Goal: Information Seeking & Learning: Learn about a topic

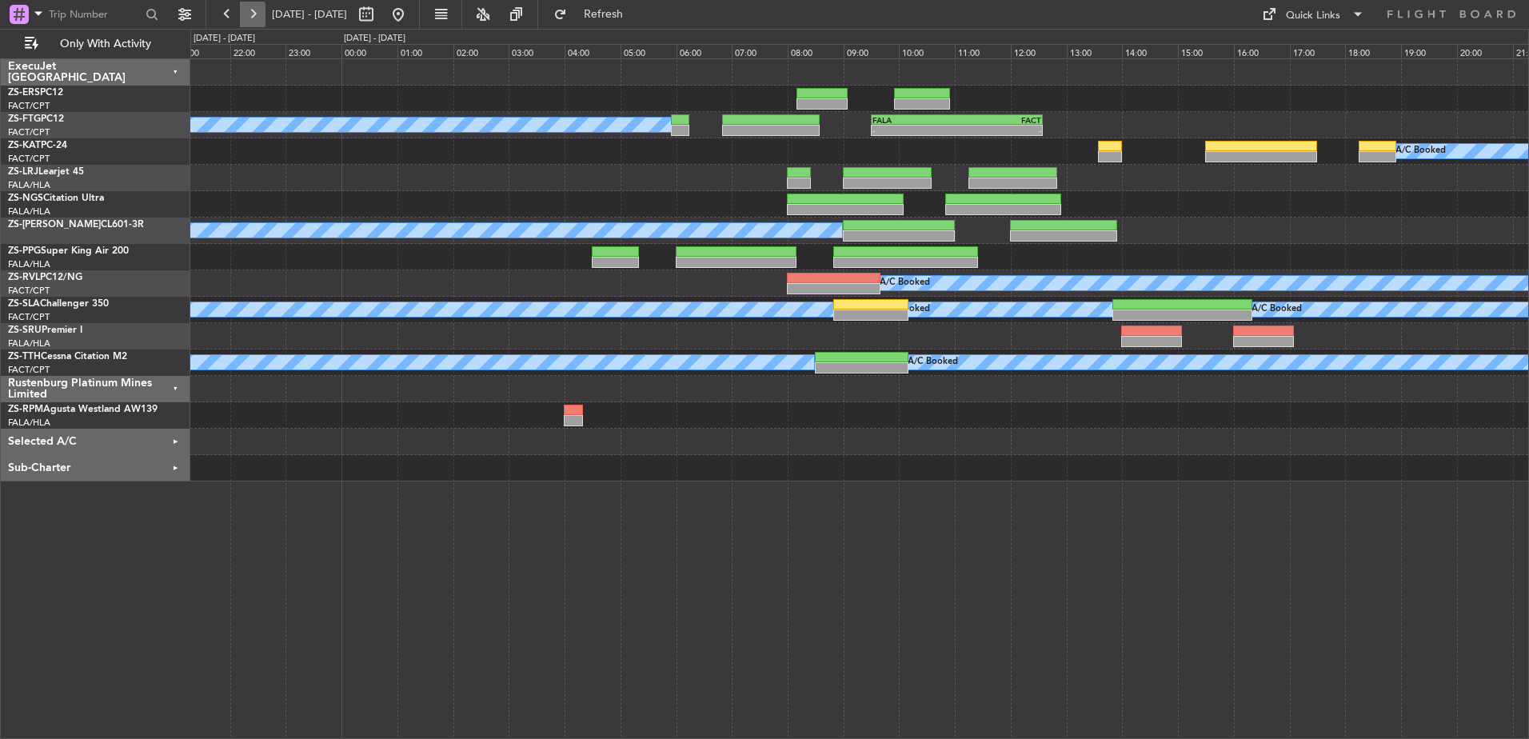
click at [253, 10] on button at bounding box center [253, 15] width 26 height 26
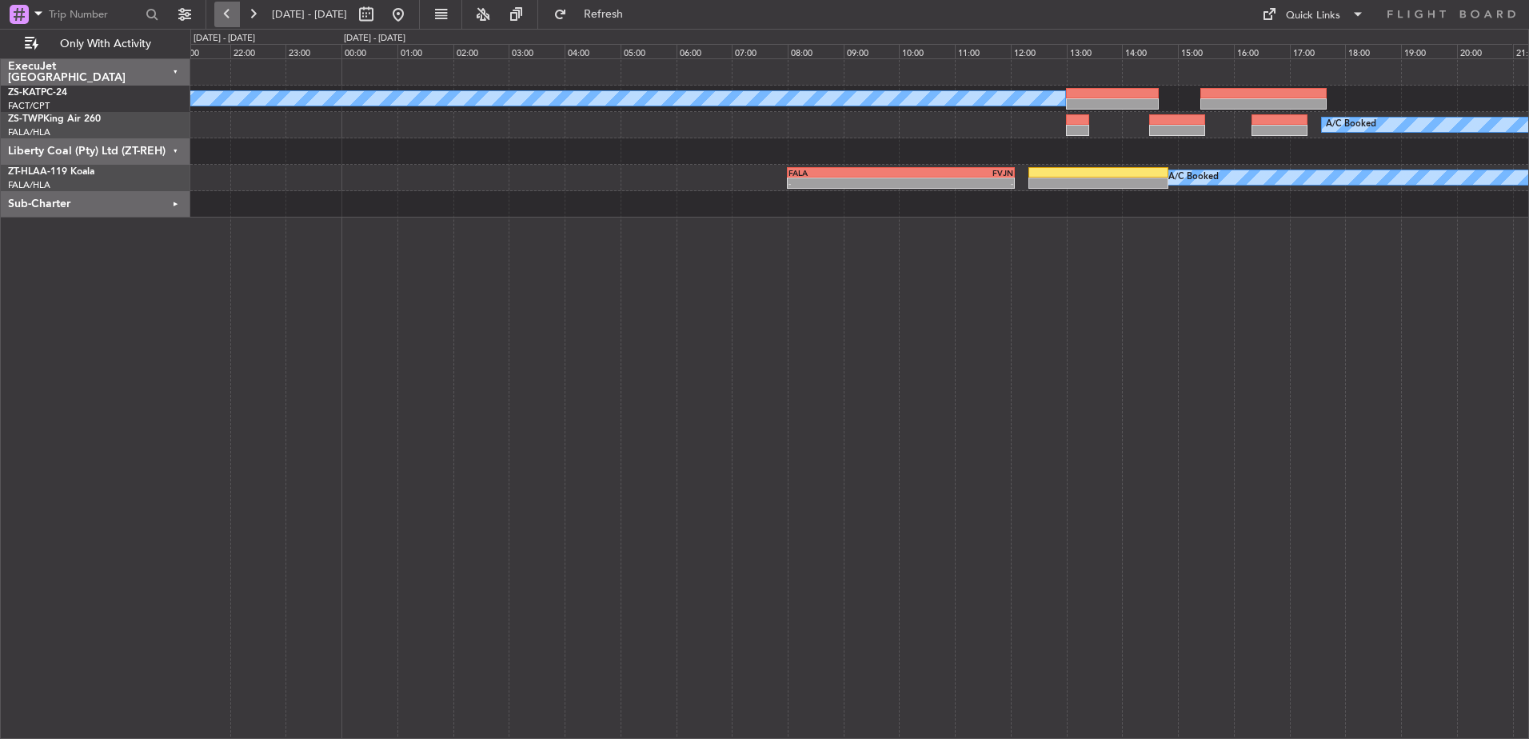
click at [219, 16] on button at bounding box center [227, 15] width 26 height 26
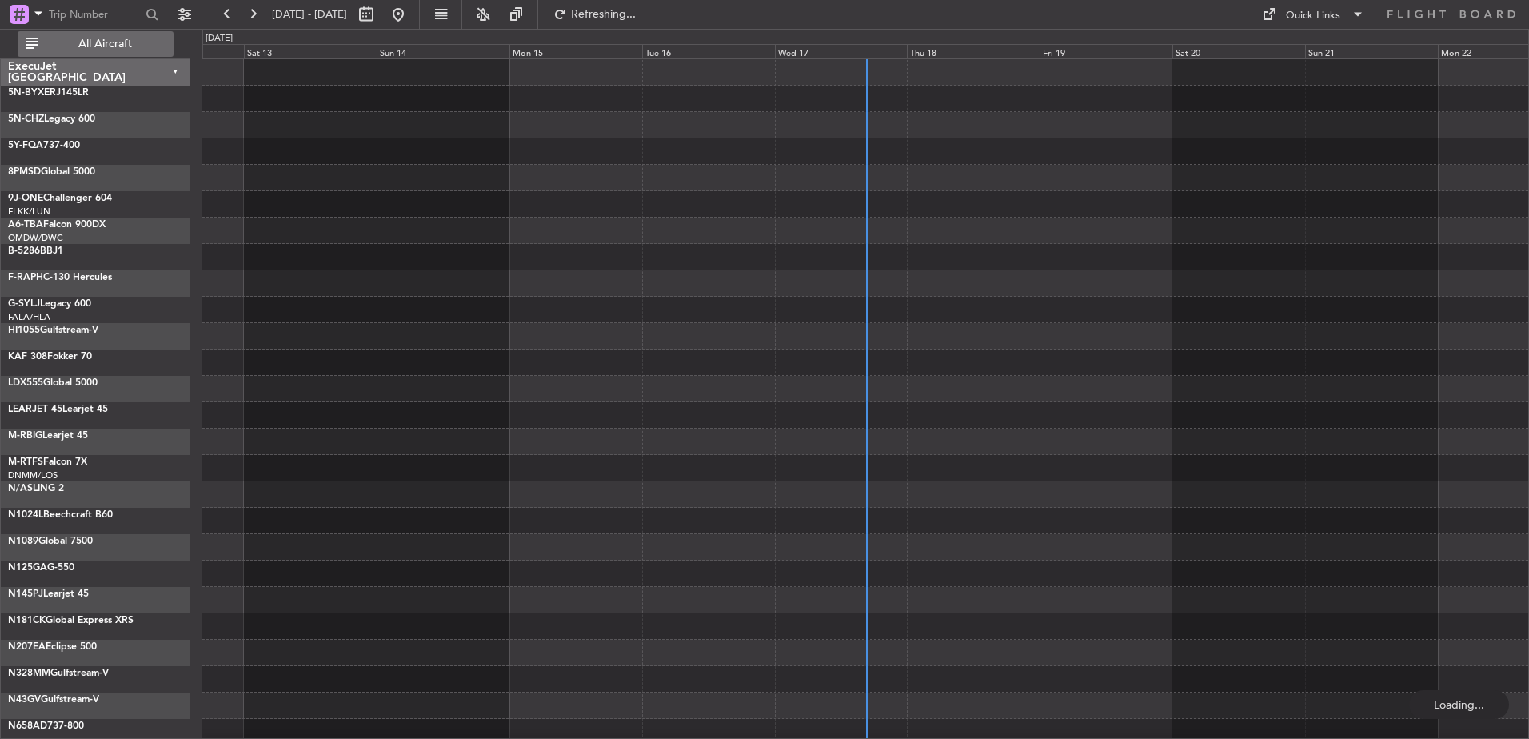
click at [103, 43] on span "All Aircraft" at bounding box center [105, 43] width 127 height 11
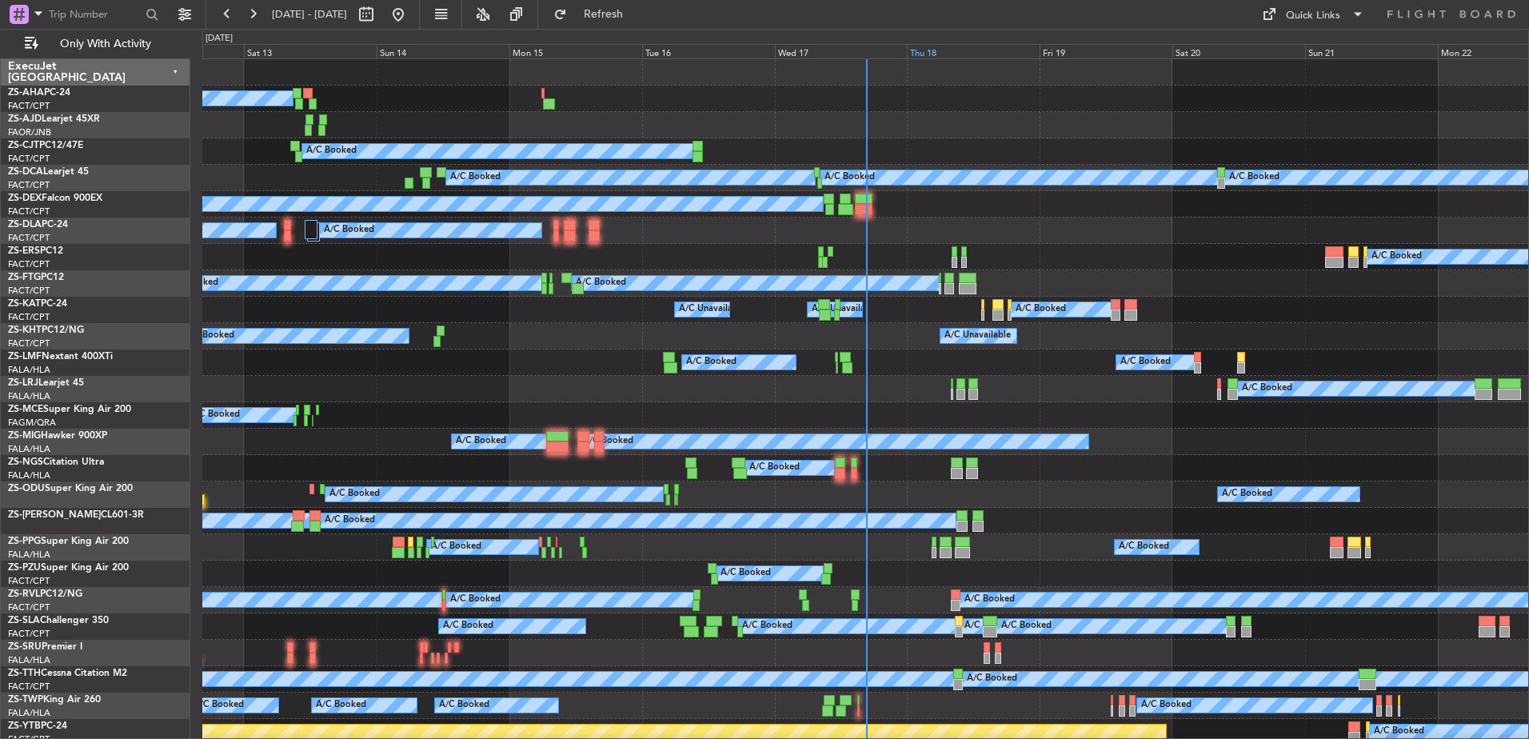
click at [927, 50] on div "Thu 18" at bounding box center [973, 51] width 133 height 14
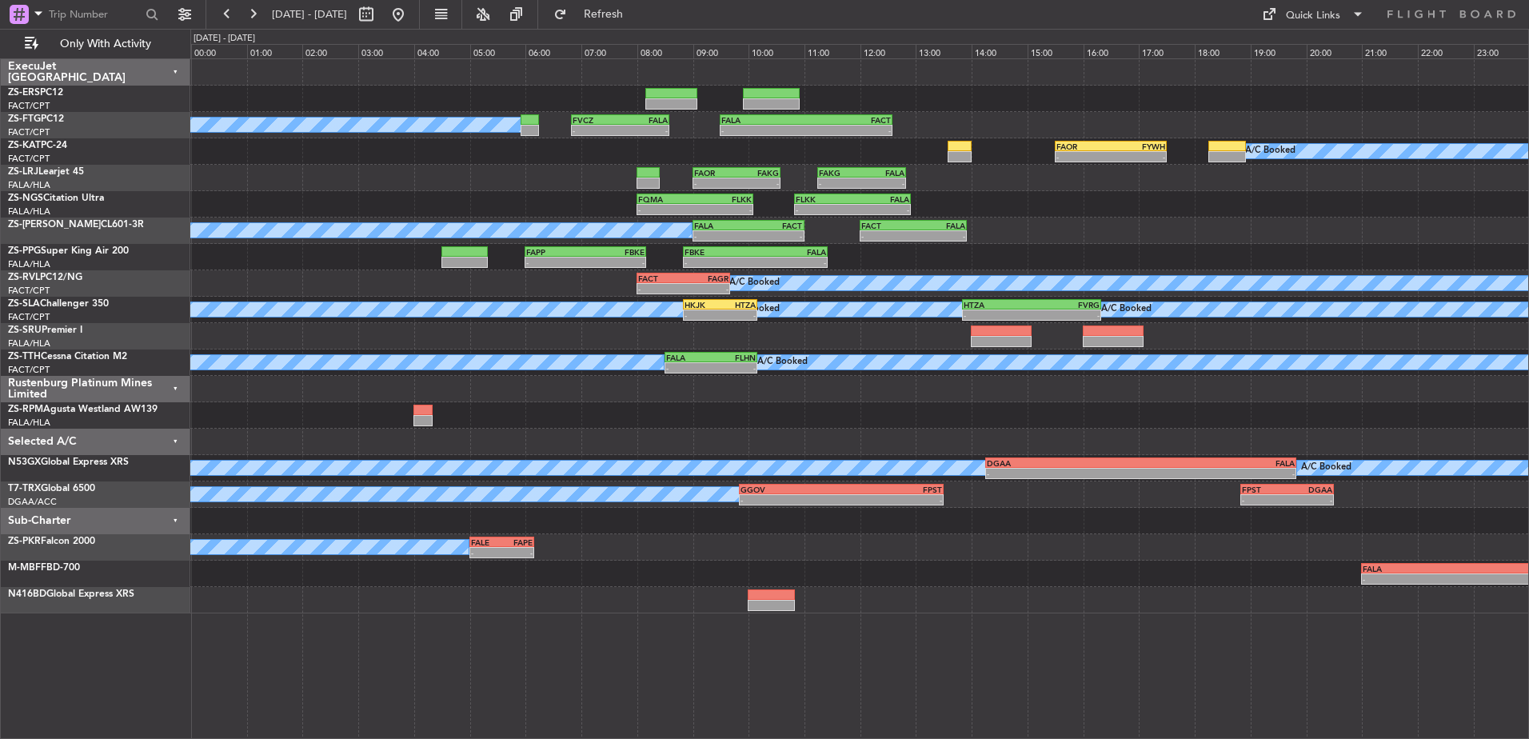
click at [177, 521] on div "Sub-Charter" at bounding box center [95, 521] width 189 height 26
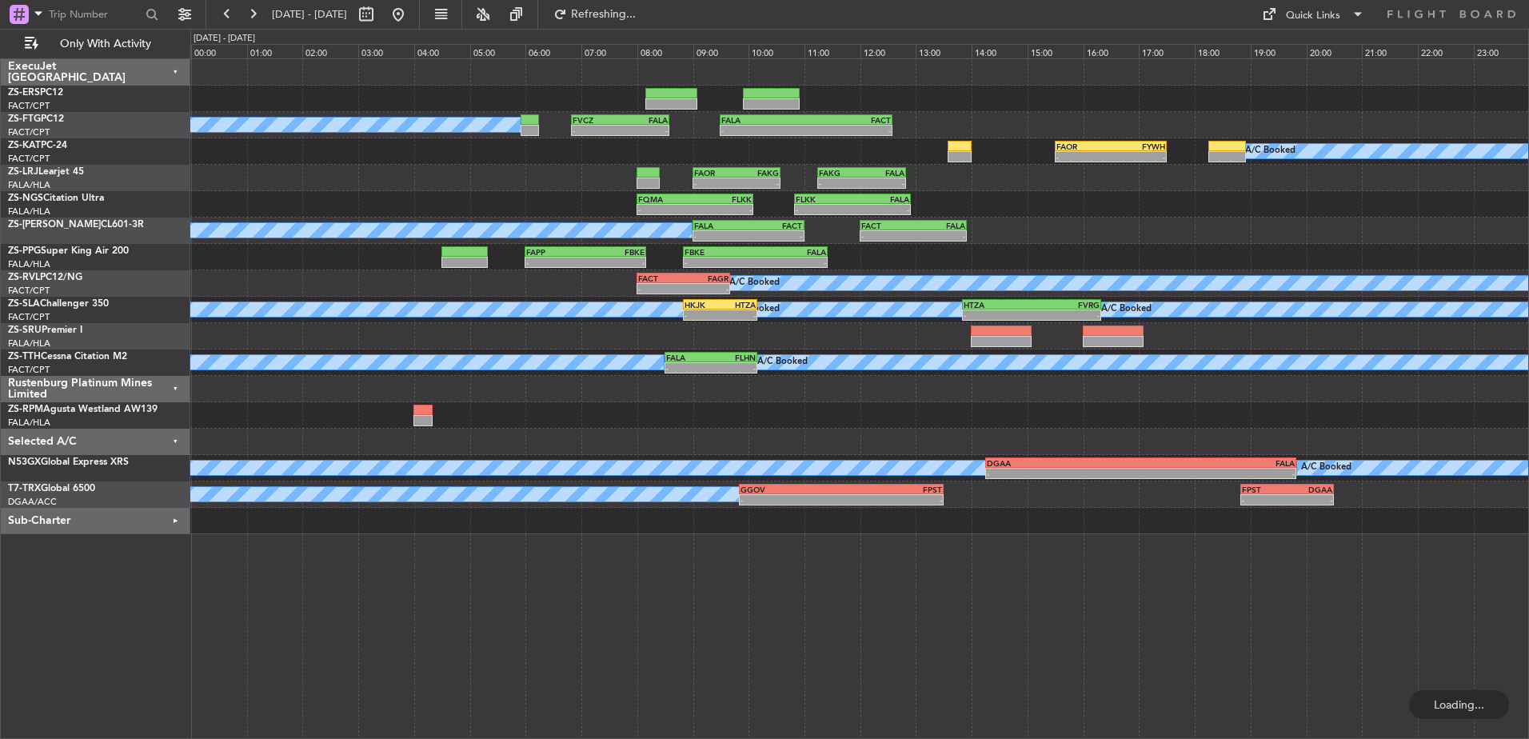
click at [175, 442] on div "Selected A/C" at bounding box center [95, 442] width 189 height 26
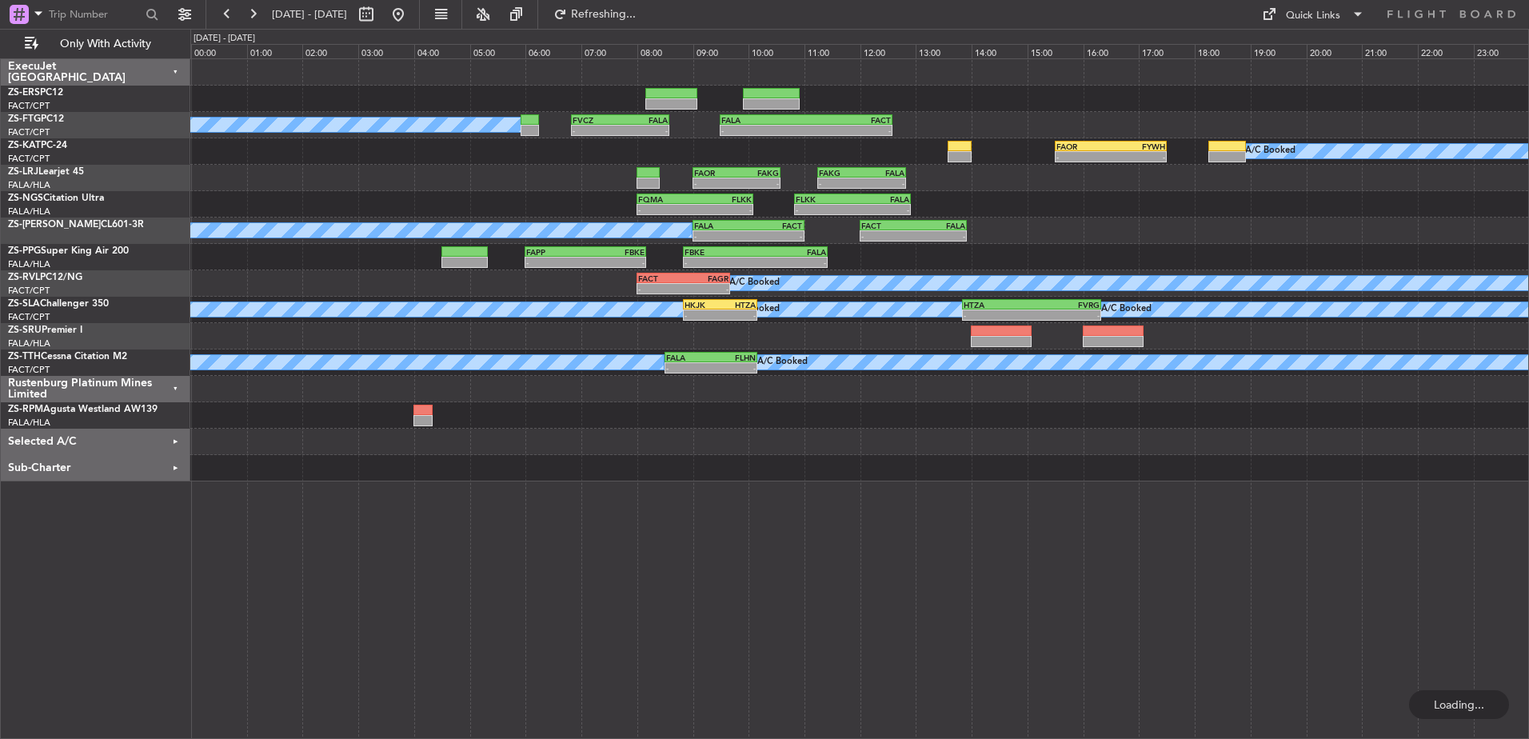
click at [173, 385] on div "Rustenburg Platinum Mines Limited" at bounding box center [95, 389] width 189 height 26
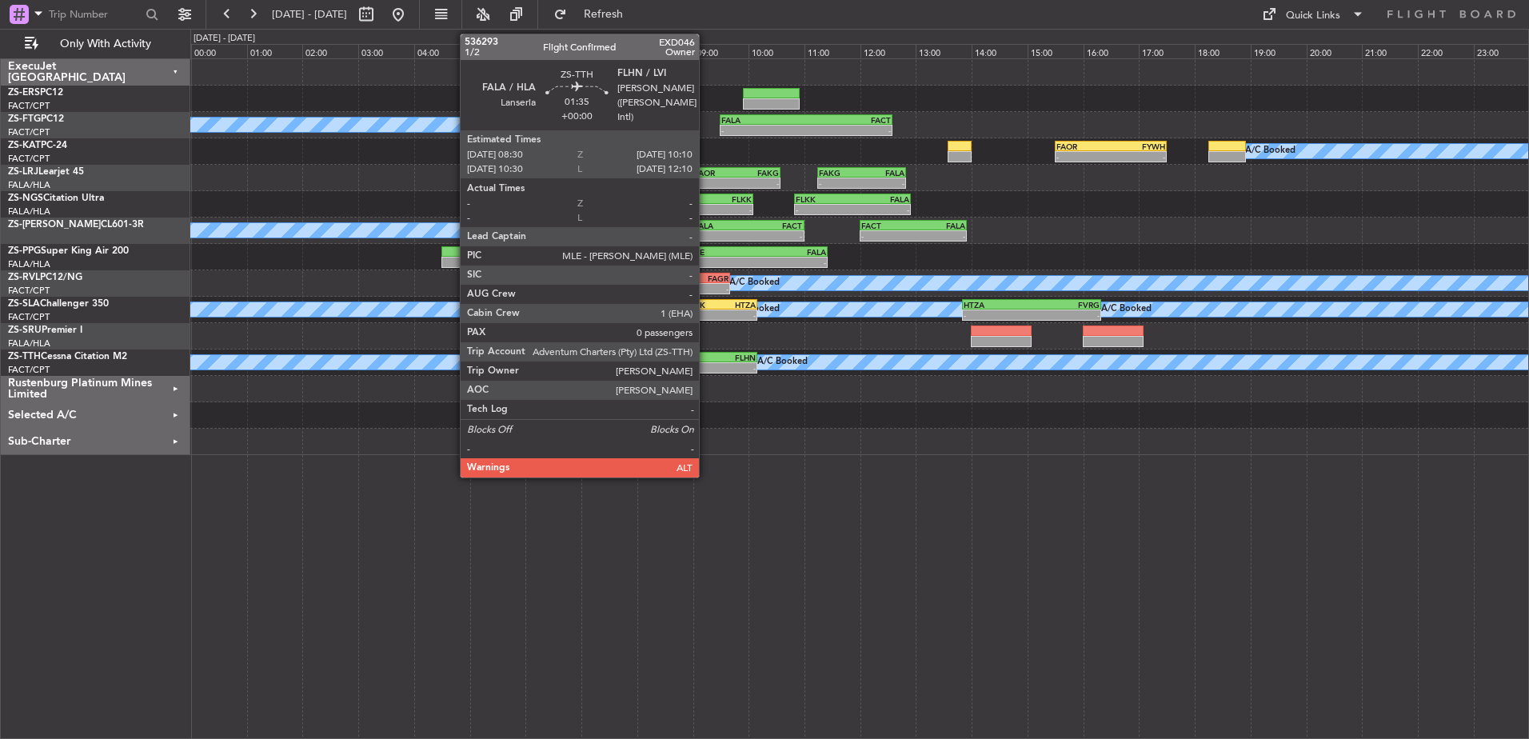
click at [706, 361] on div "FALA" at bounding box center [688, 358] width 45 height 10
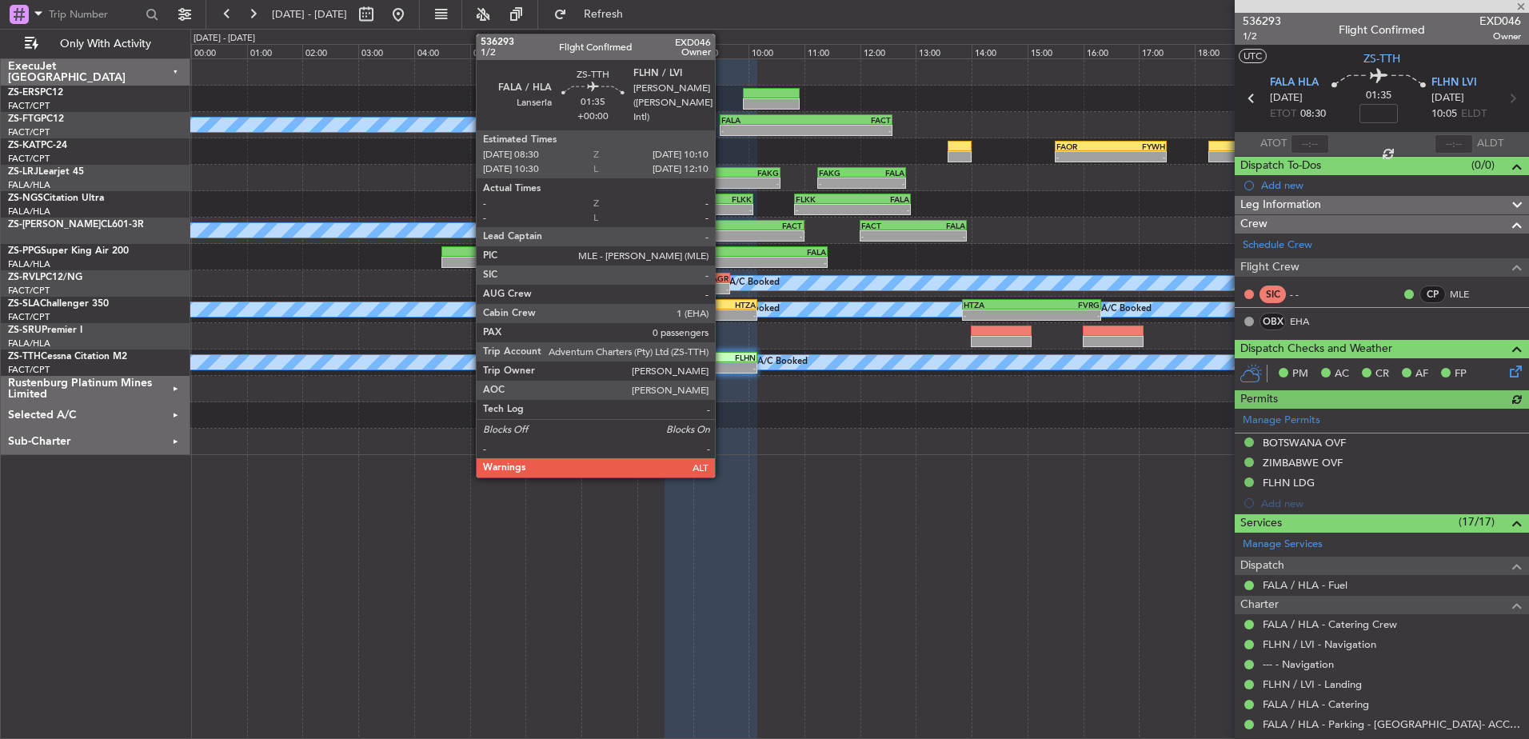
click at [722, 359] on div "FLHN" at bounding box center [733, 358] width 45 height 10
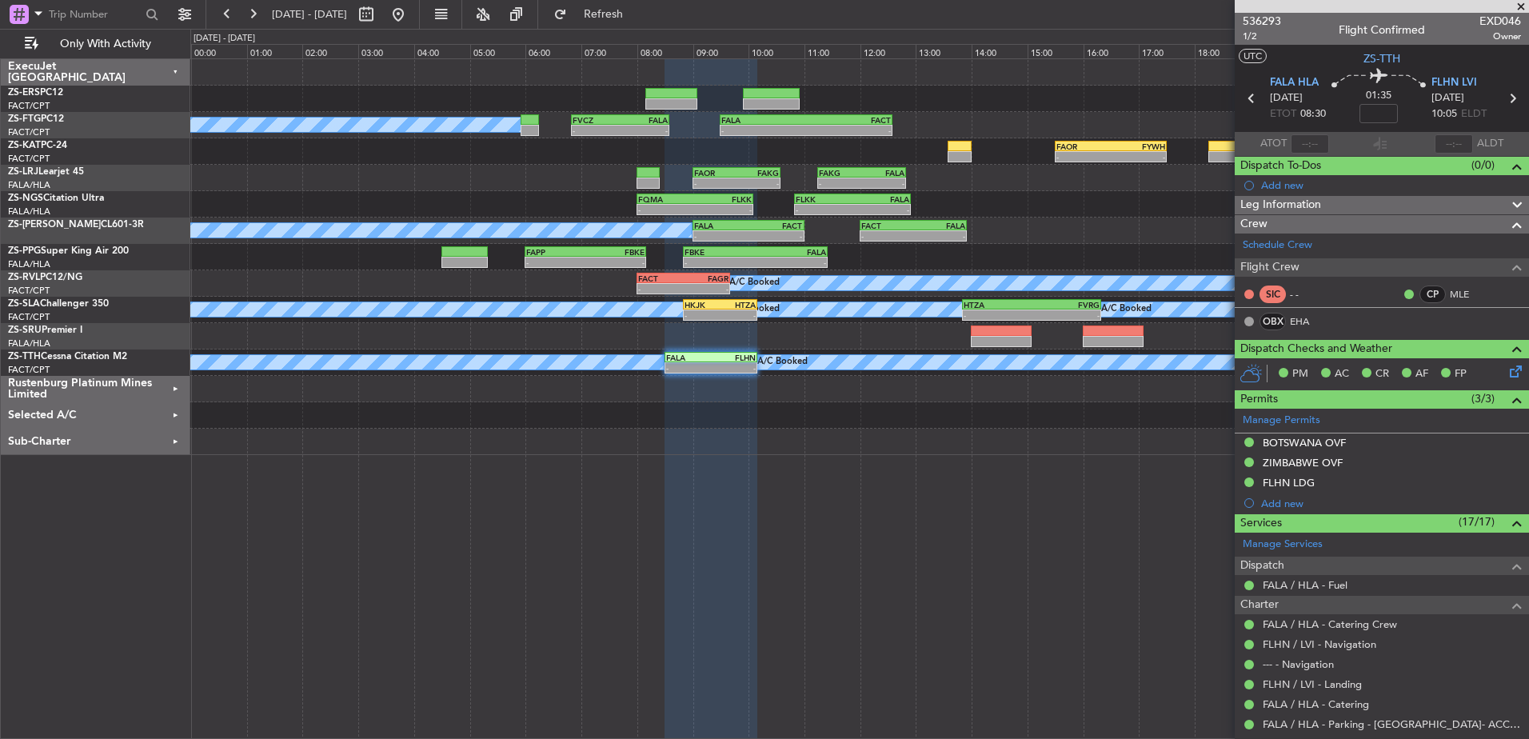
click at [1523, 3] on span at bounding box center [1521, 7] width 16 height 14
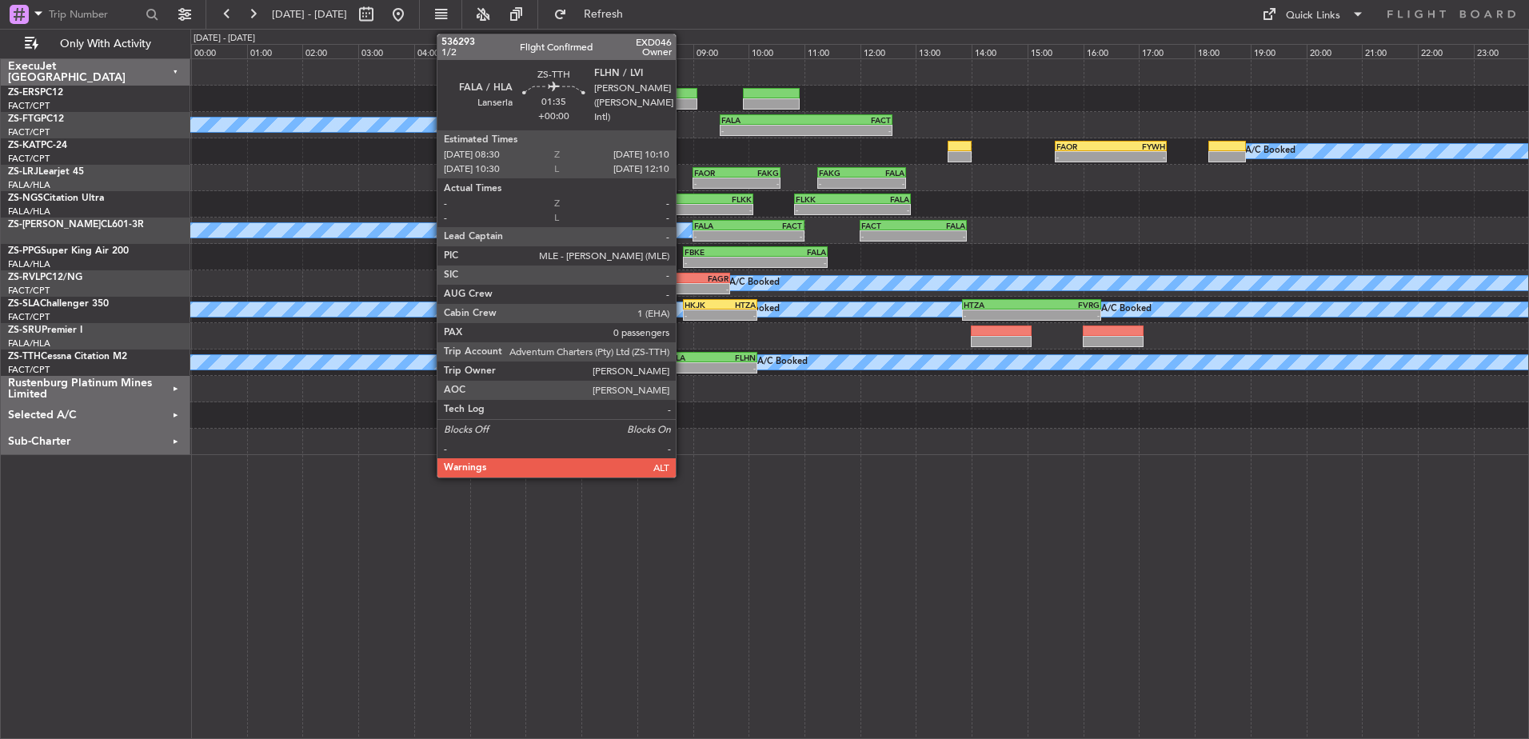
click at [683, 360] on div "FALA" at bounding box center [688, 358] width 45 height 10
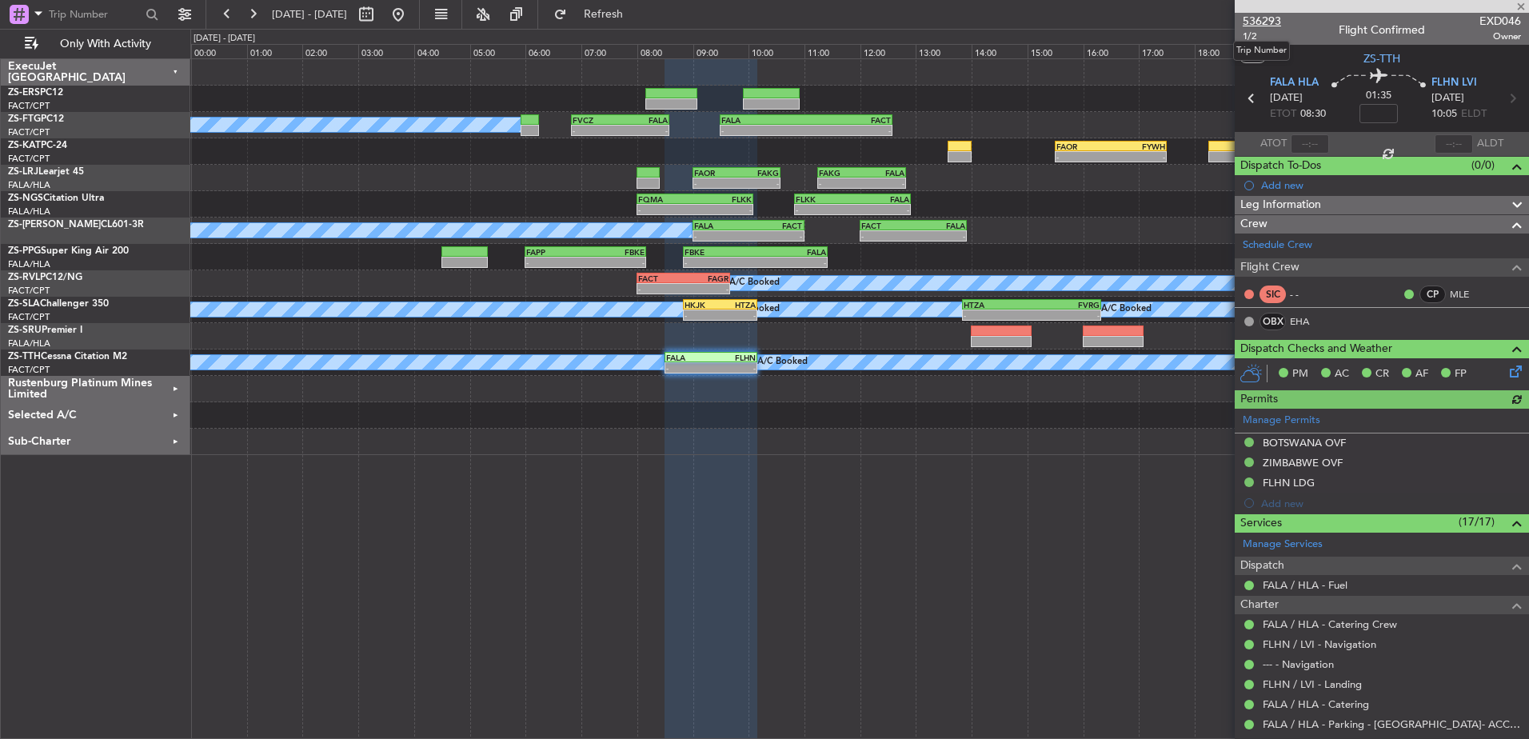
click at [1260, 19] on span "536293" at bounding box center [1261, 21] width 38 height 17
click at [1265, 17] on span "536293" at bounding box center [1261, 21] width 38 height 17
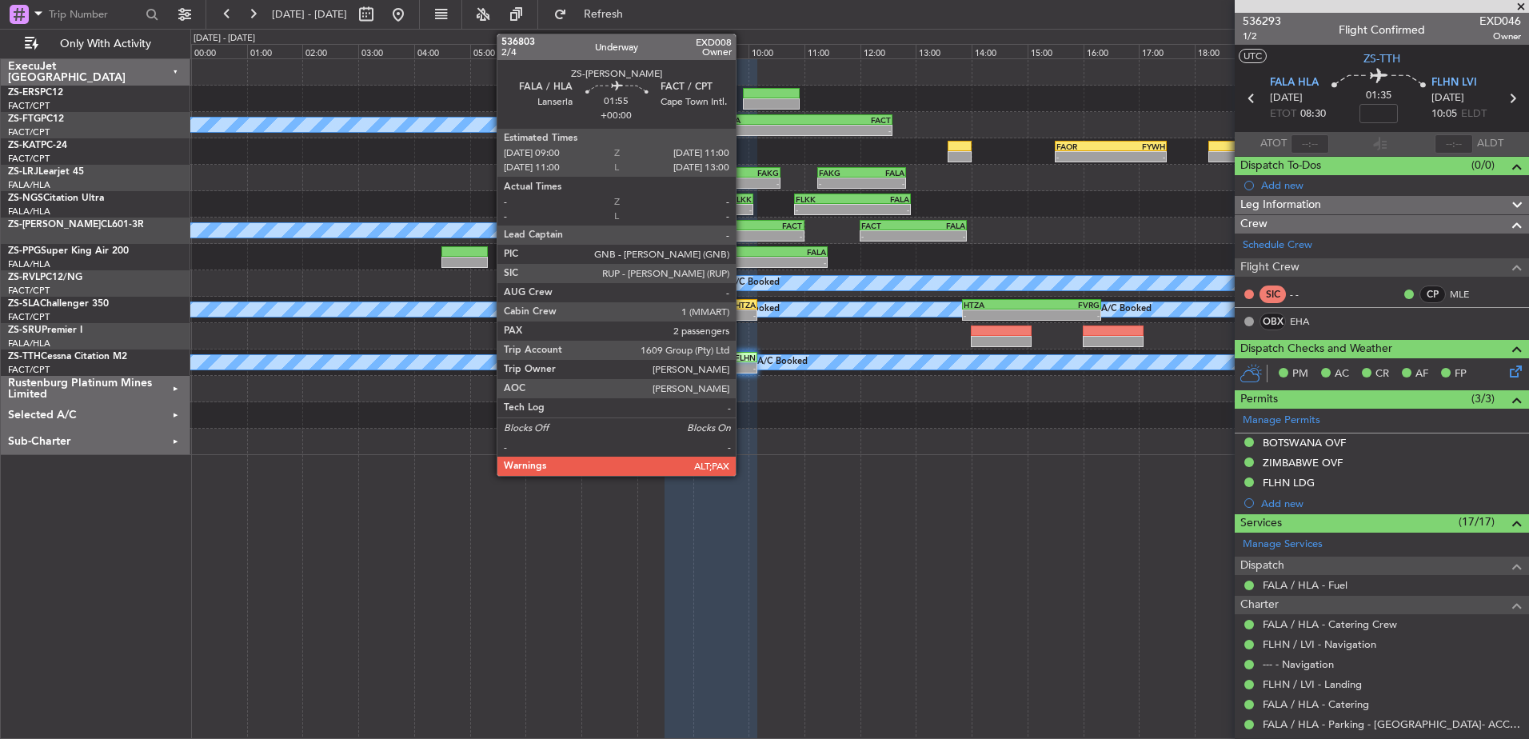
click at [743, 235] on div "-" at bounding box center [721, 236] width 54 height 10
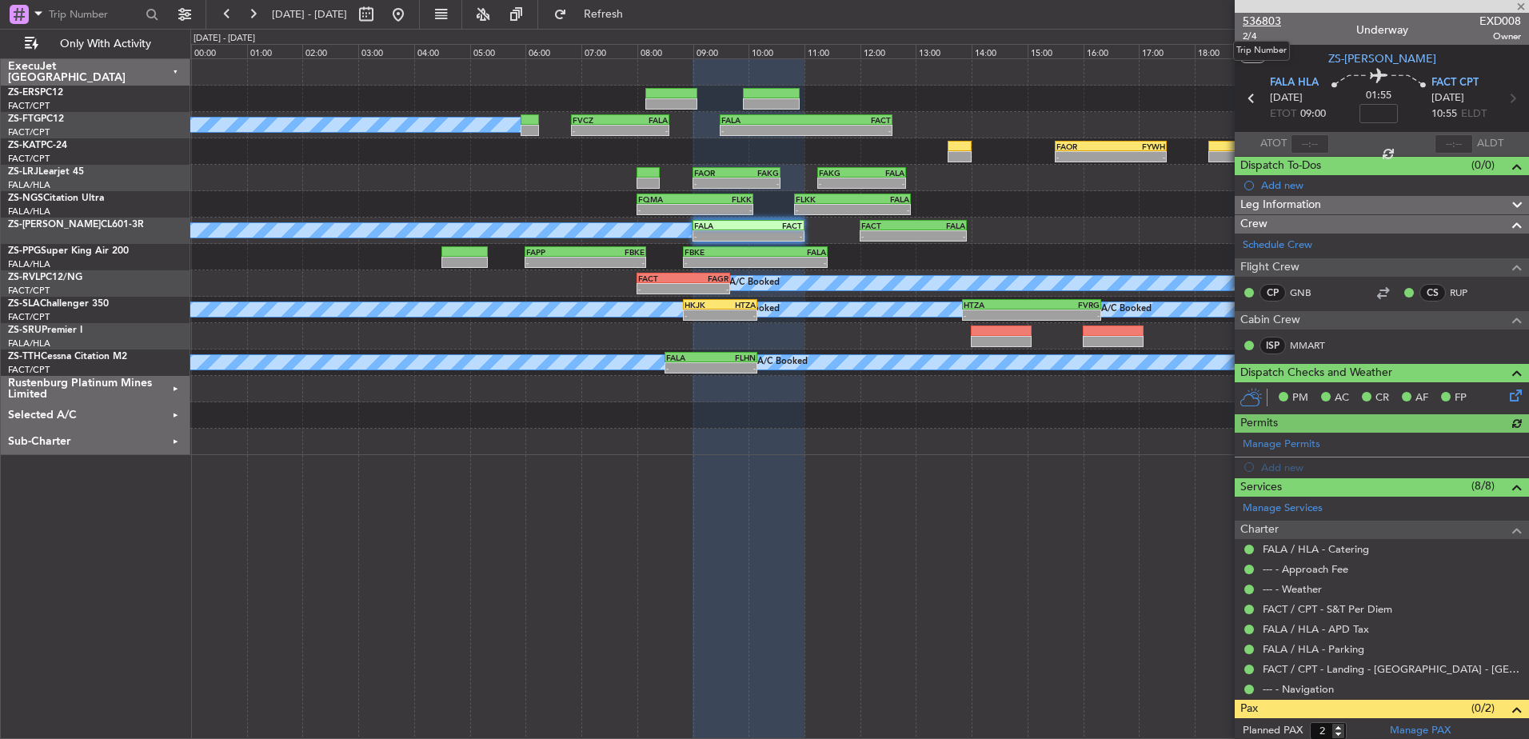
click at [1265, 16] on span "536803" at bounding box center [1261, 21] width 38 height 17
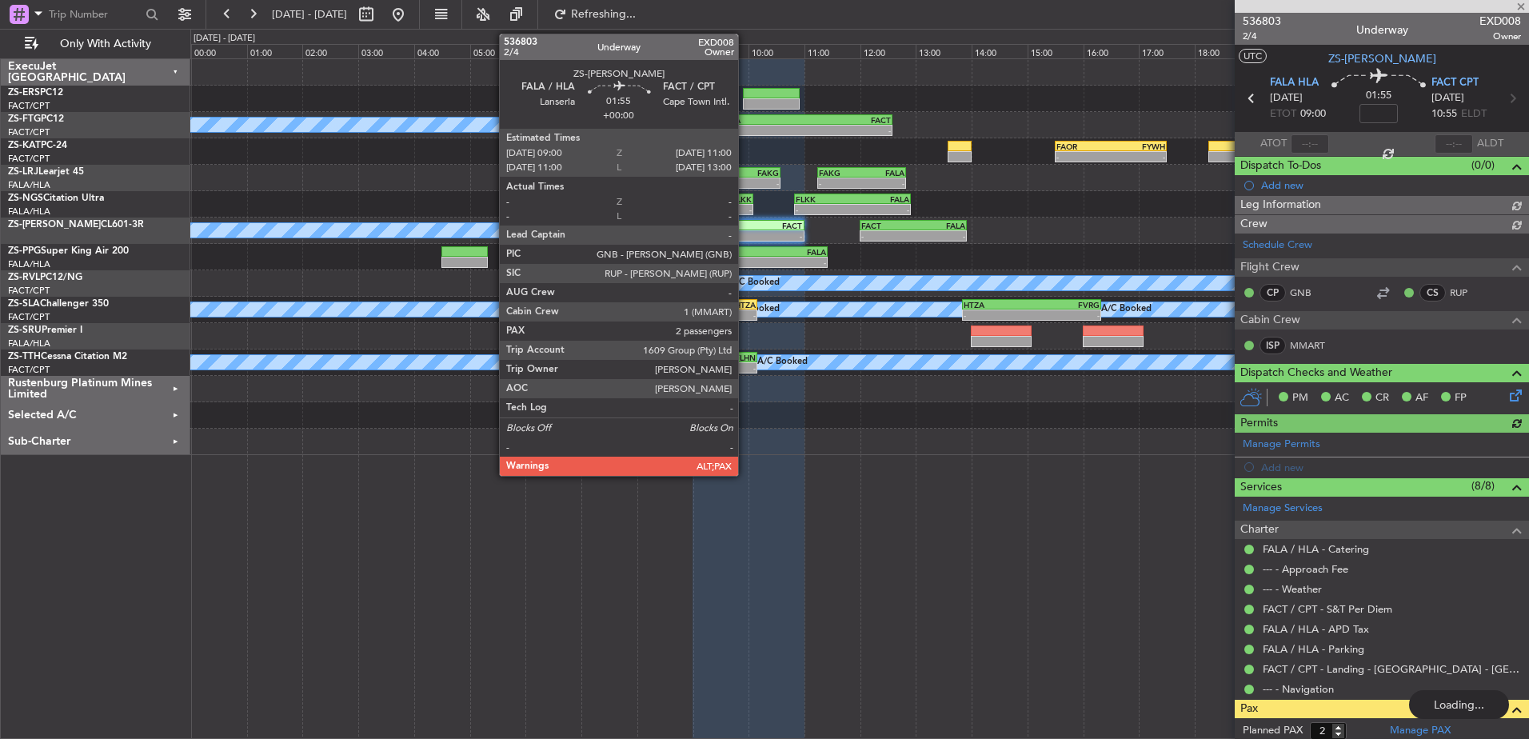
click at [745, 229] on div "FALA" at bounding box center [721, 226] width 54 height 10
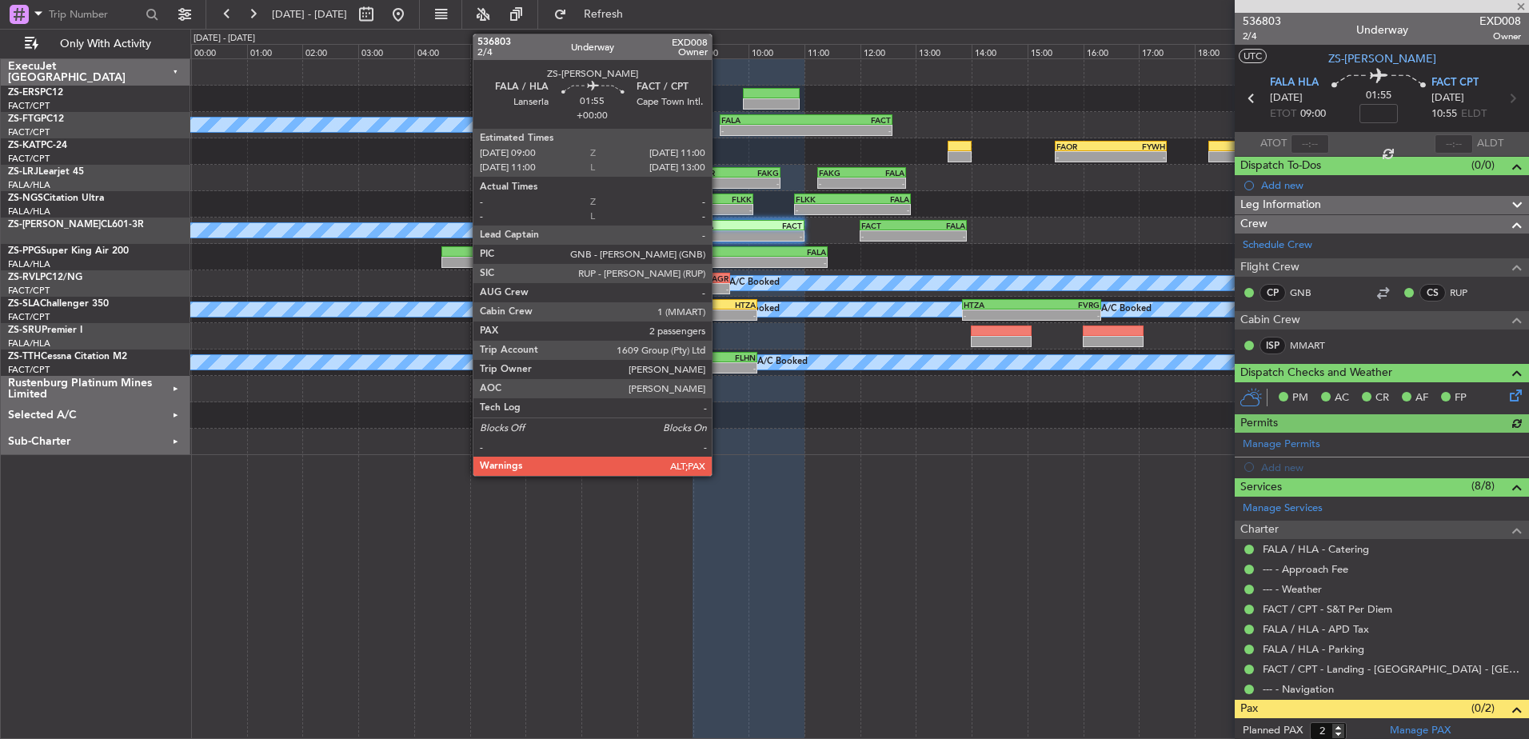
click at [719, 229] on div "FALA" at bounding box center [721, 226] width 54 height 10
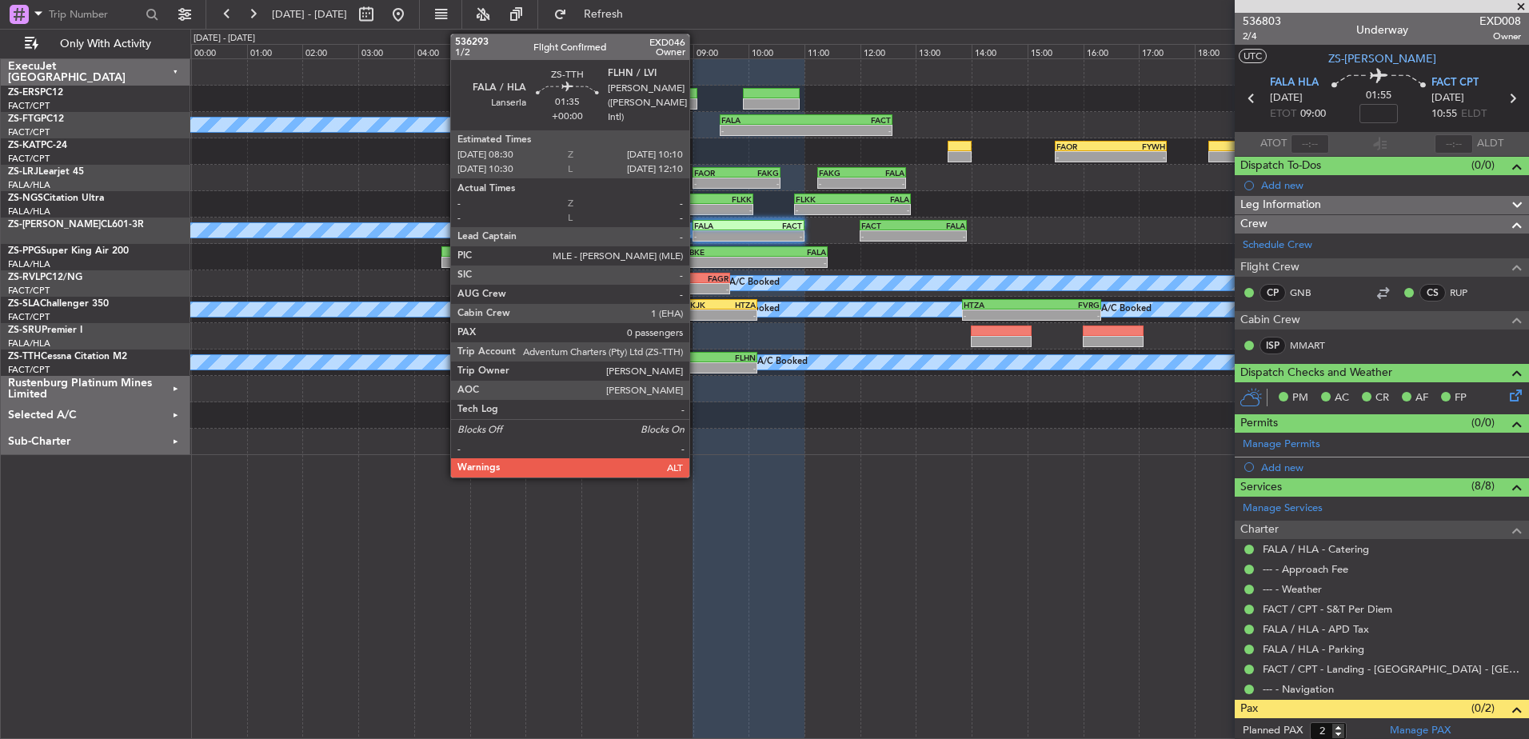
click at [696, 361] on div "FALA 08:30 Z FLHN 10:10 Z" at bounding box center [711, 357] width 94 height 11
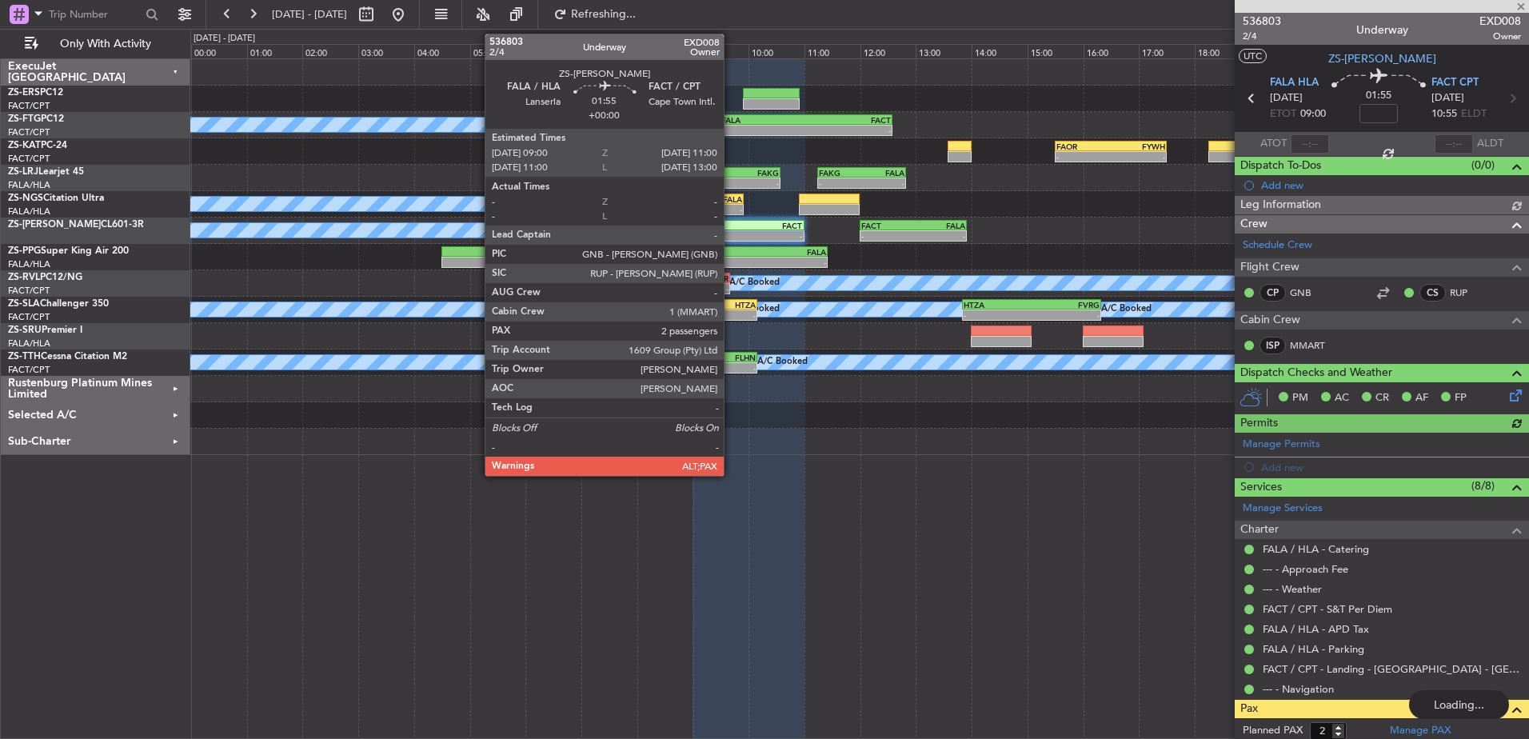
click at [731, 229] on div "FALA 09:00 Z FACT 11:00 Z" at bounding box center [748, 225] width 112 height 11
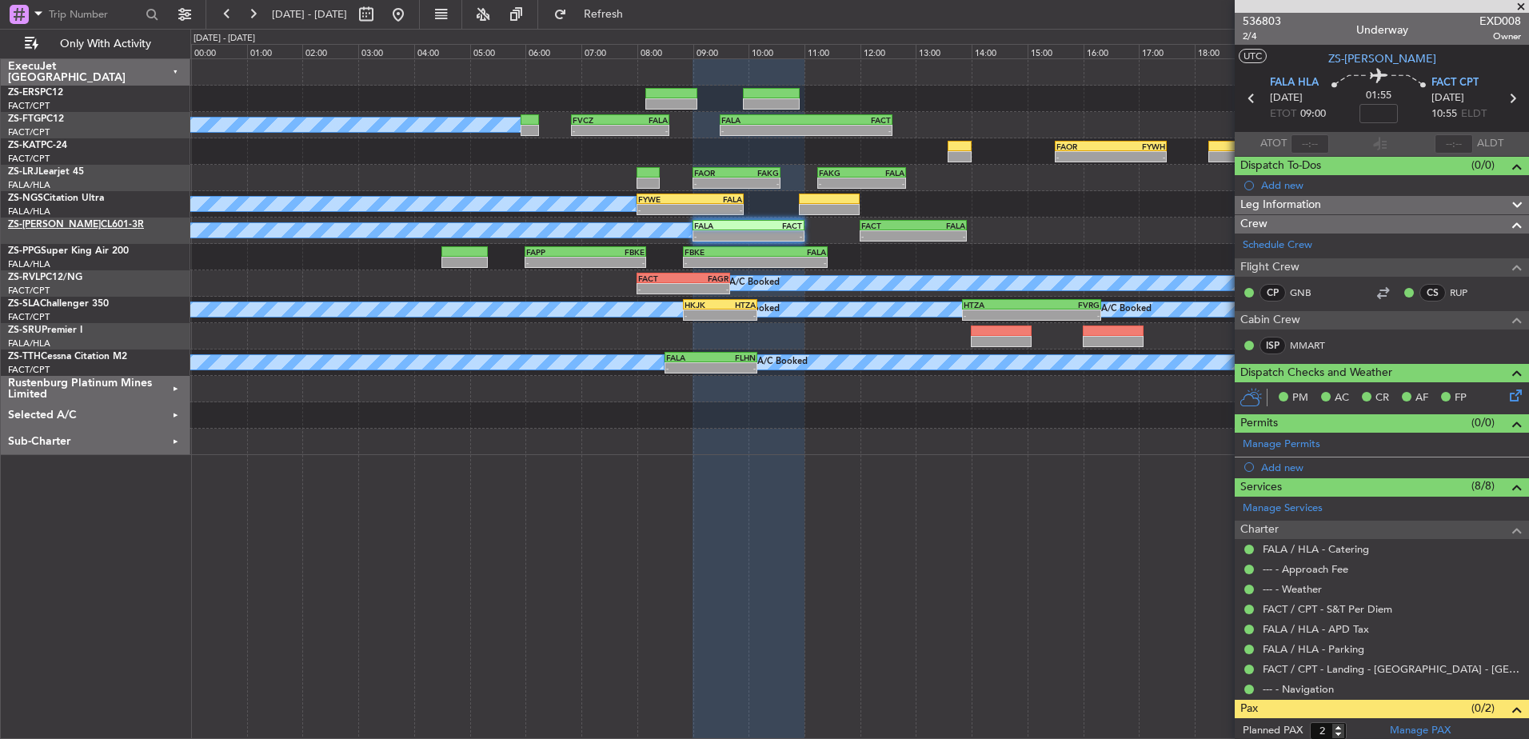
click at [45, 224] on link "ZS-PAT CL601-3R" at bounding box center [76, 225] width 136 height 10
click at [1523, 5] on span at bounding box center [1521, 7] width 16 height 14
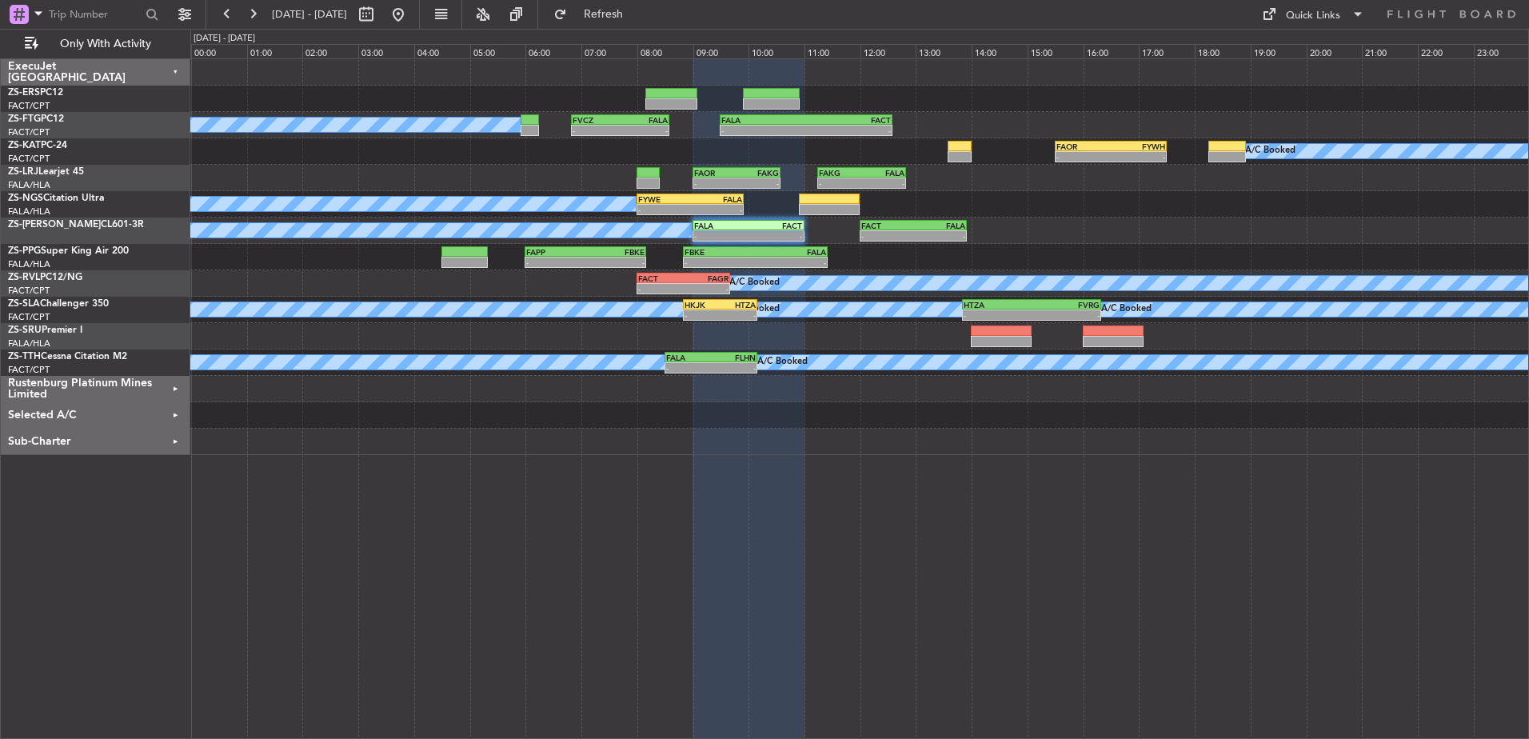
type input "0"
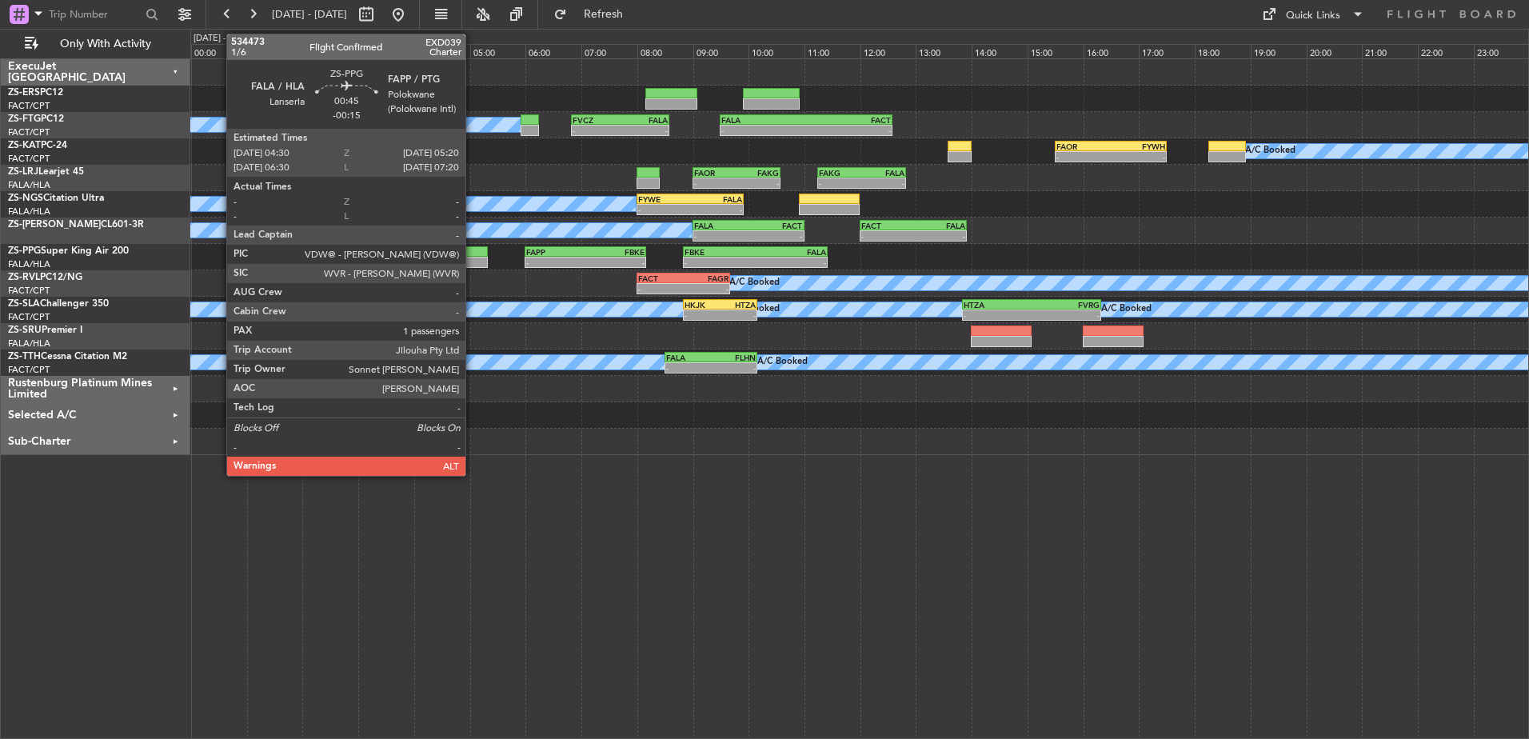
click at [473, 257] on div at bounding box center [464, 262] width 47 height 11
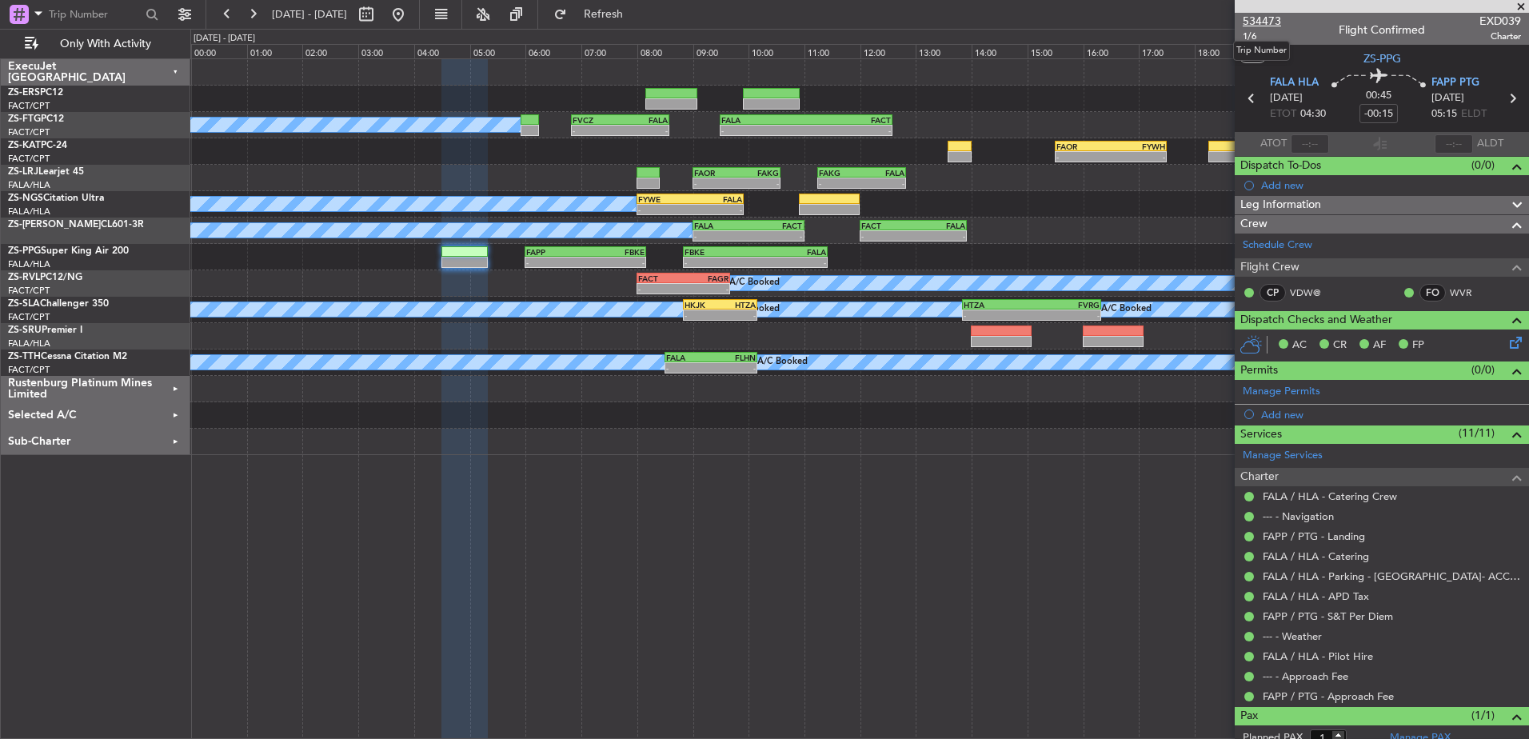
click at [1270, 20] on span "534473" at bounding box center [1261, 21] width 38 height 17
click at [1264, 19] on span "534473" at bounding box center [1261, 21] width 38 height 17
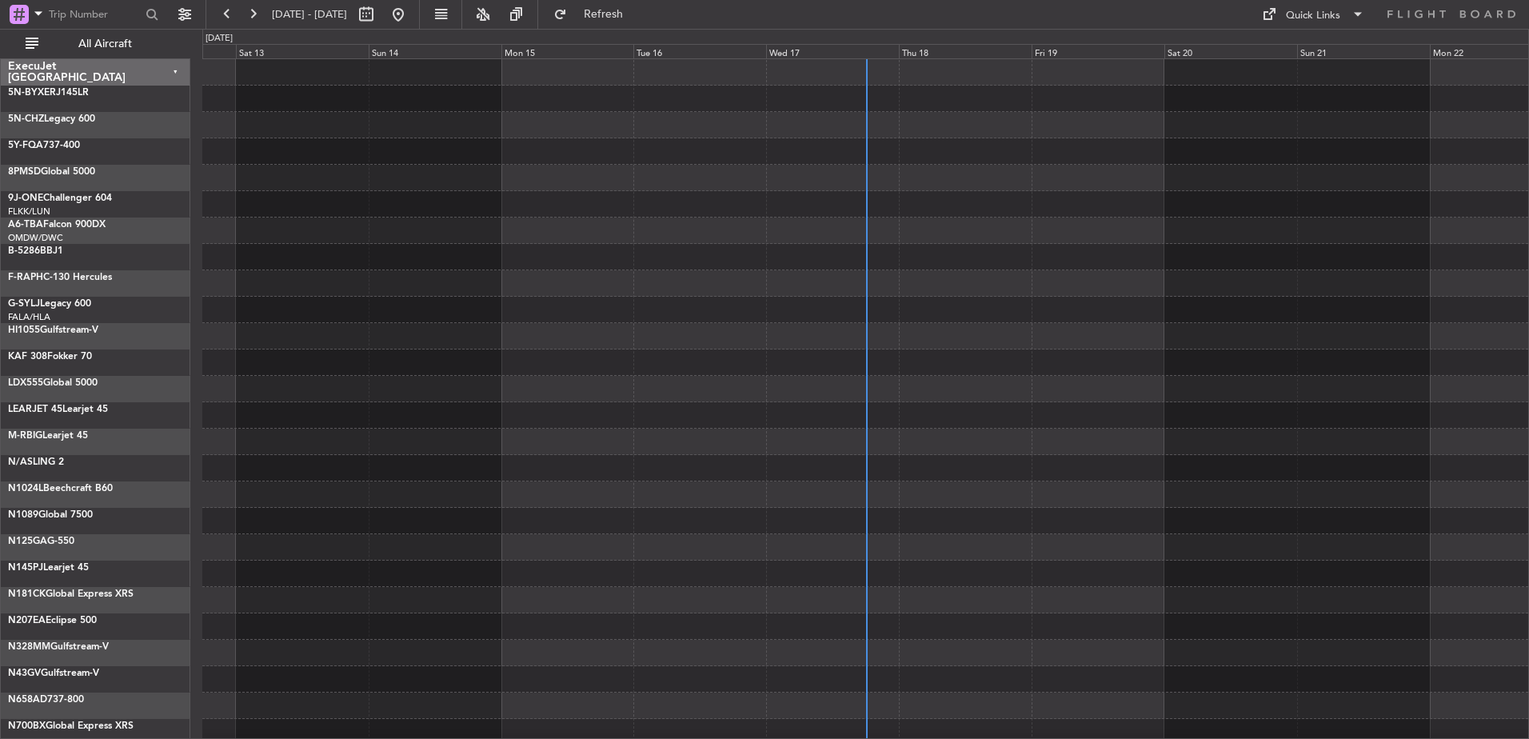
click at [966, 52] on div "Thu 18" at bounding box center [965, 51] width 133 height 14
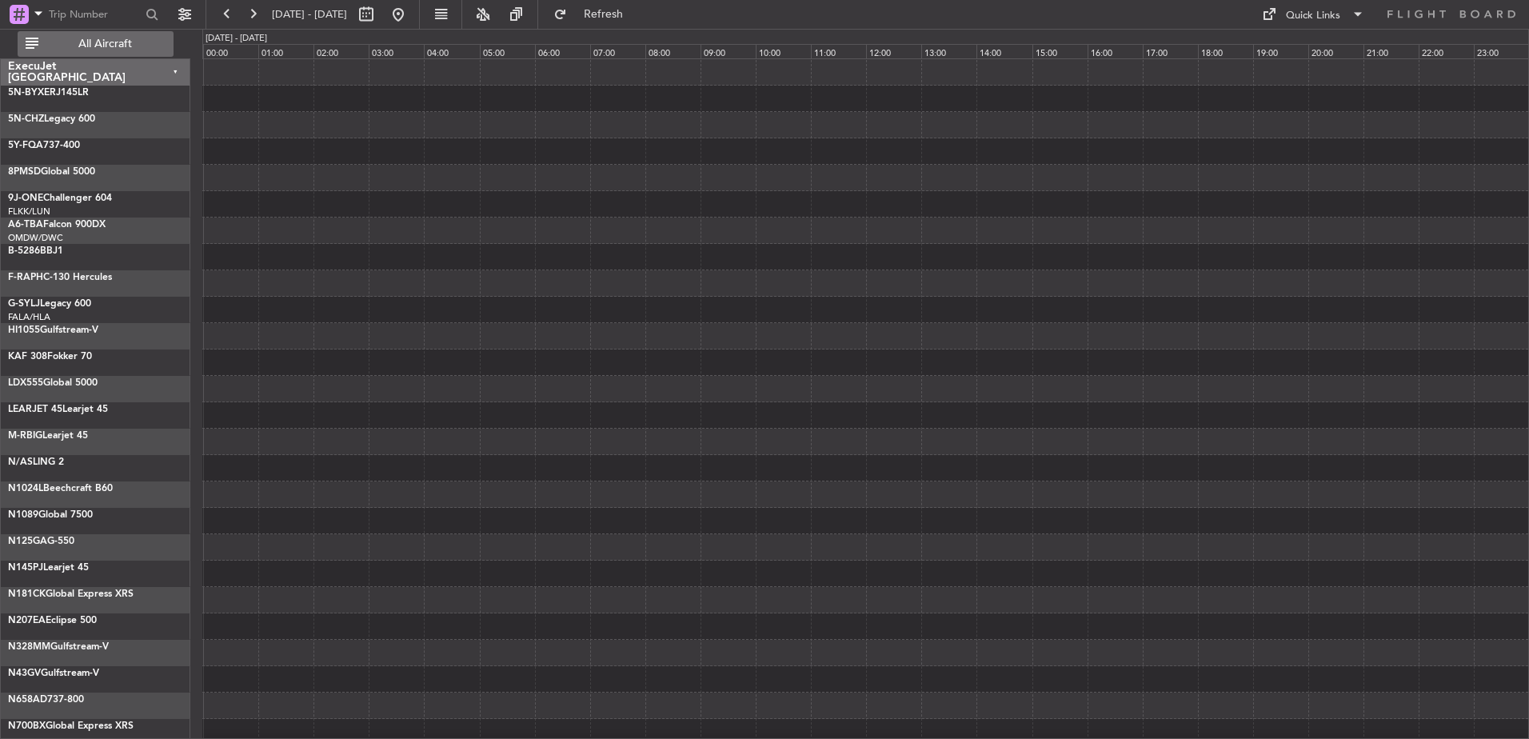
click at [54, 37] on button "All Aircraft" at bounding box center [96, 44] width 156 height 26
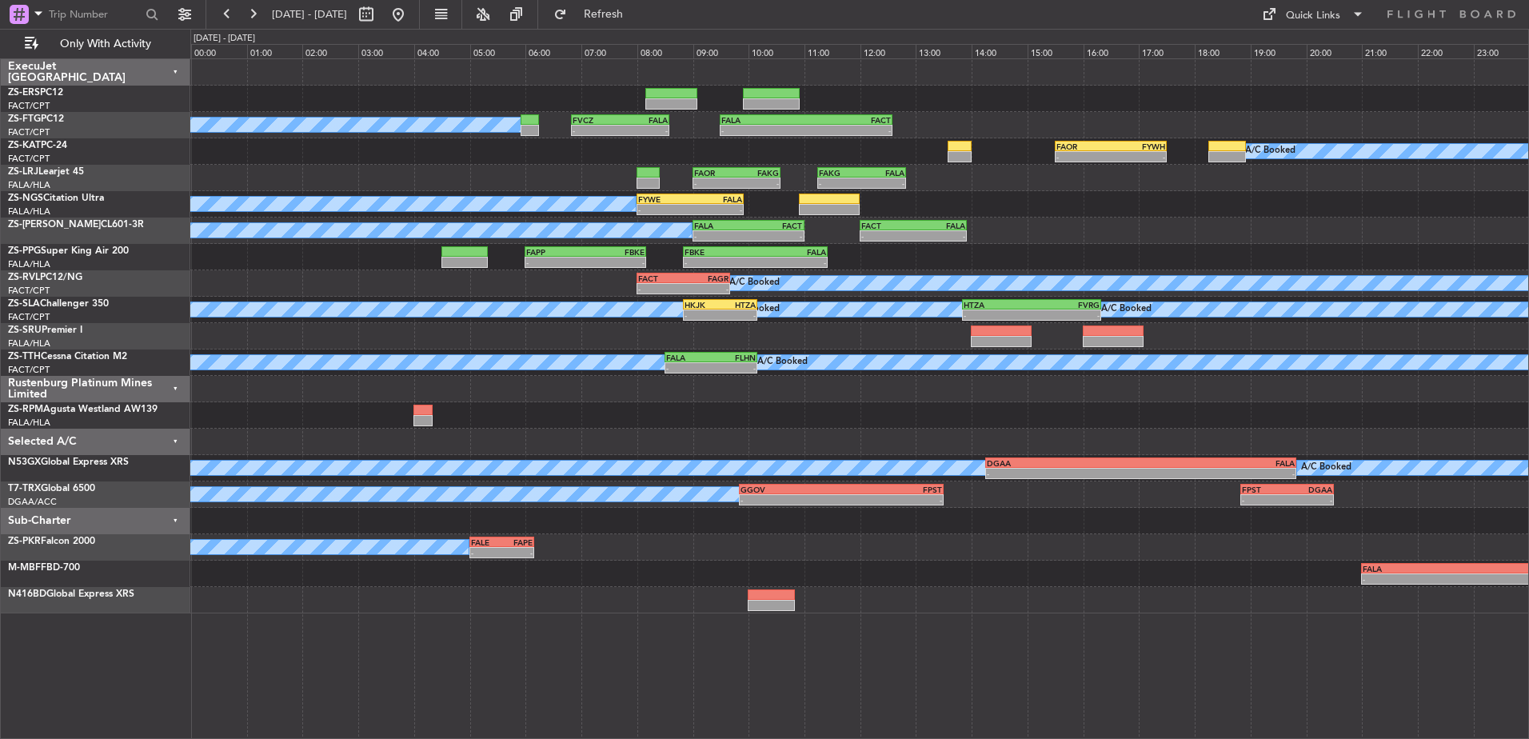
click at [178, 520] on div "Sub-Charter" at bounding box center [95, 521] width 189 height 26
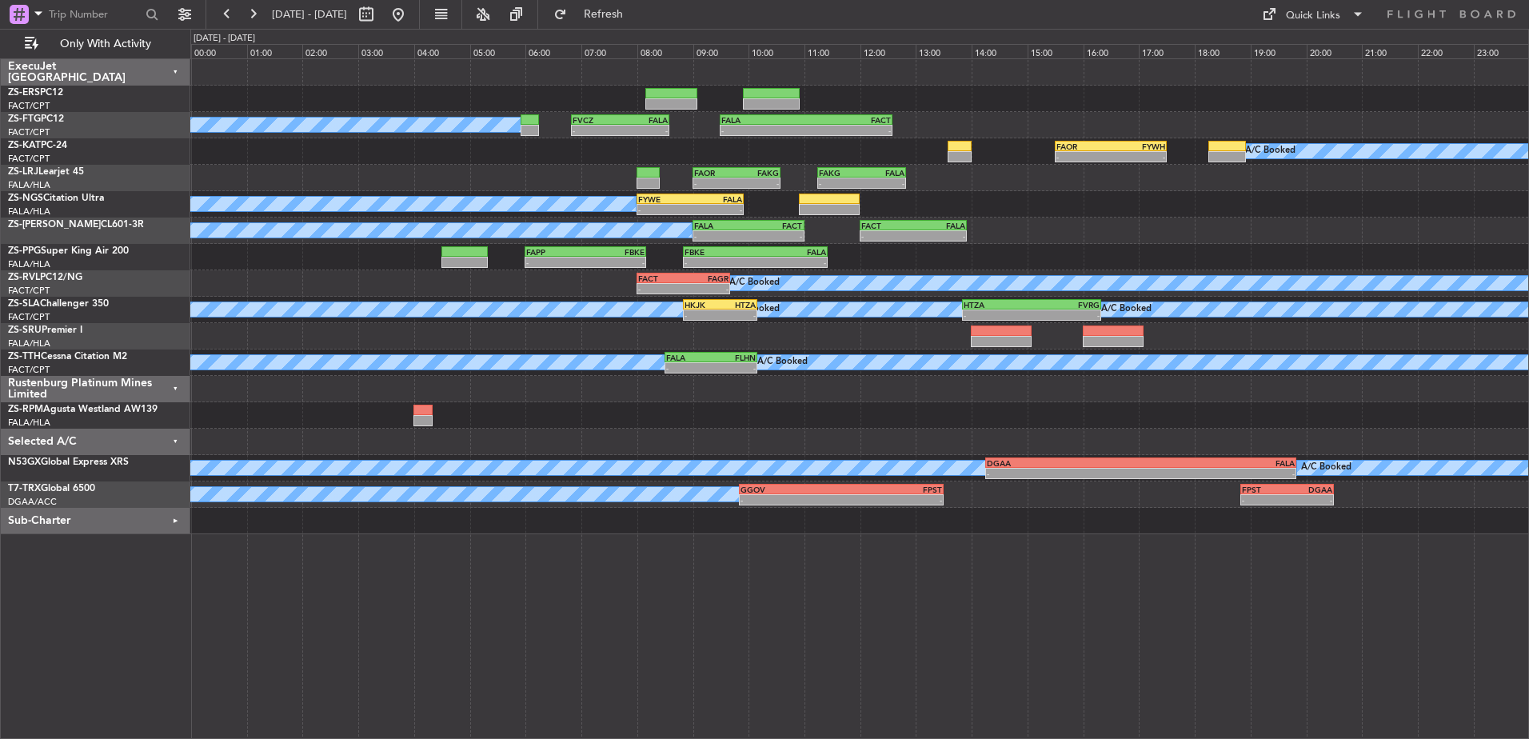
click at [176, 439] on div "Selected A/C" at bounding box center [95, 442] width 189 height 26
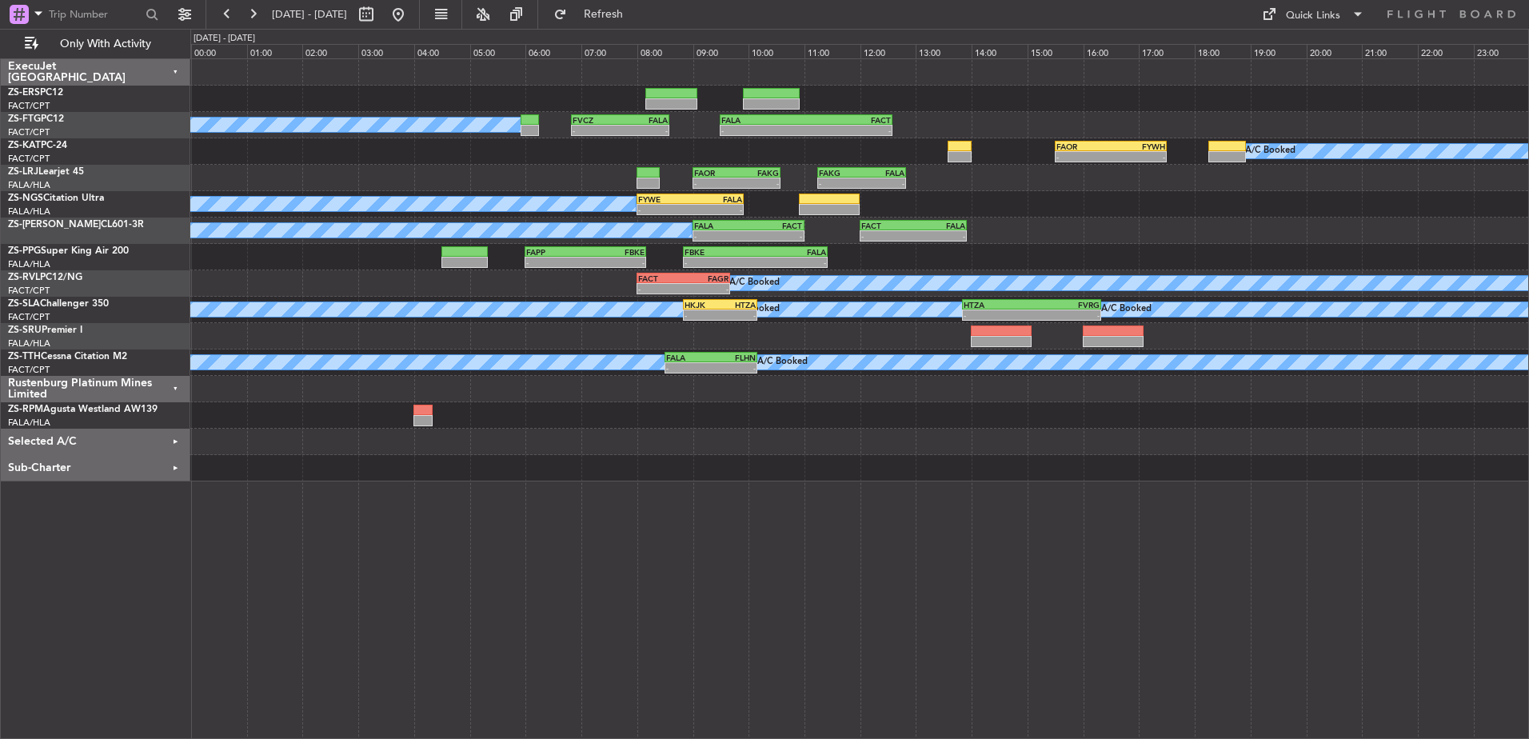
click at [173, 384] on div "Rustenburg Platinum Mines Limited" at bounding box center [95, 389] width 189 height 26
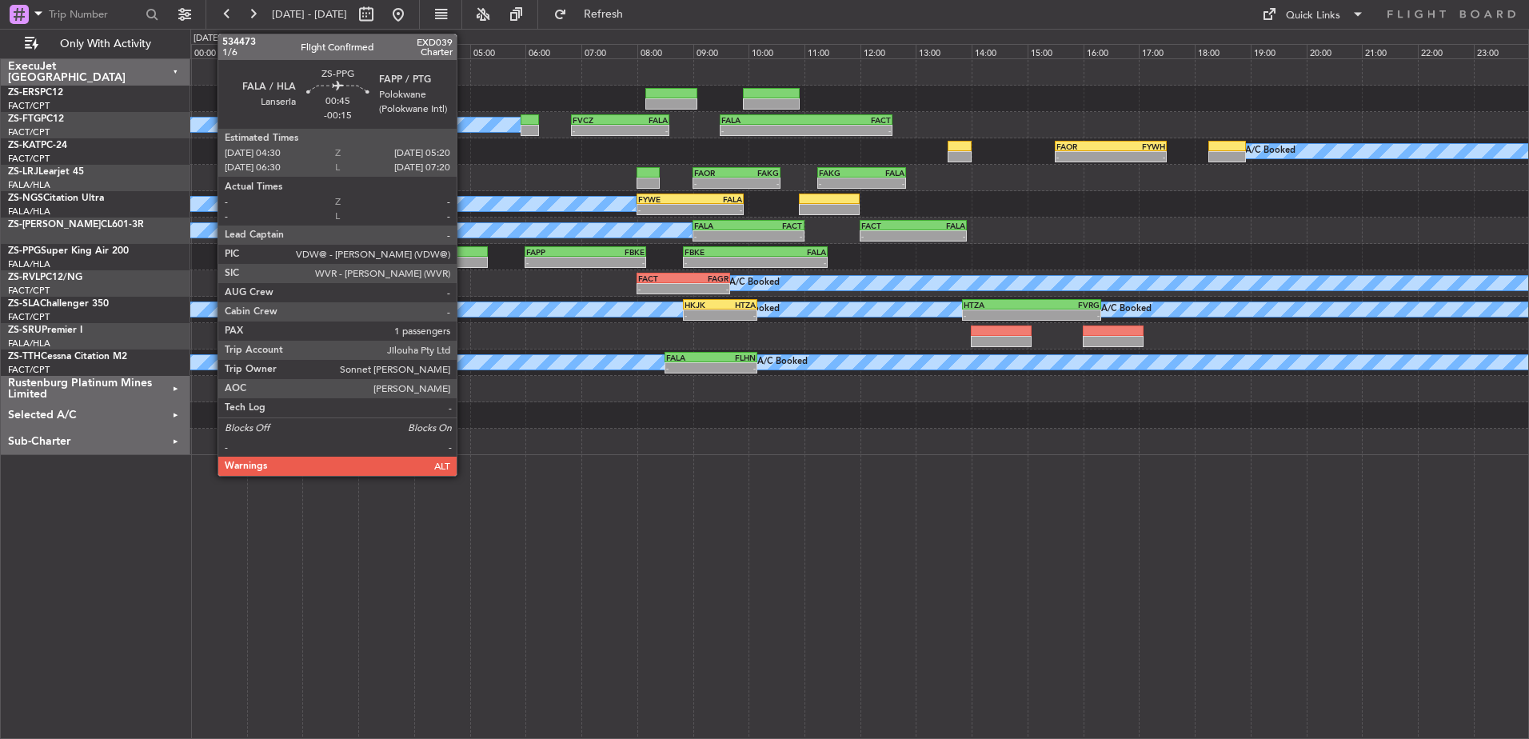
click at [464, 256] on div at bounding box center [464, 251] width 47 height 11
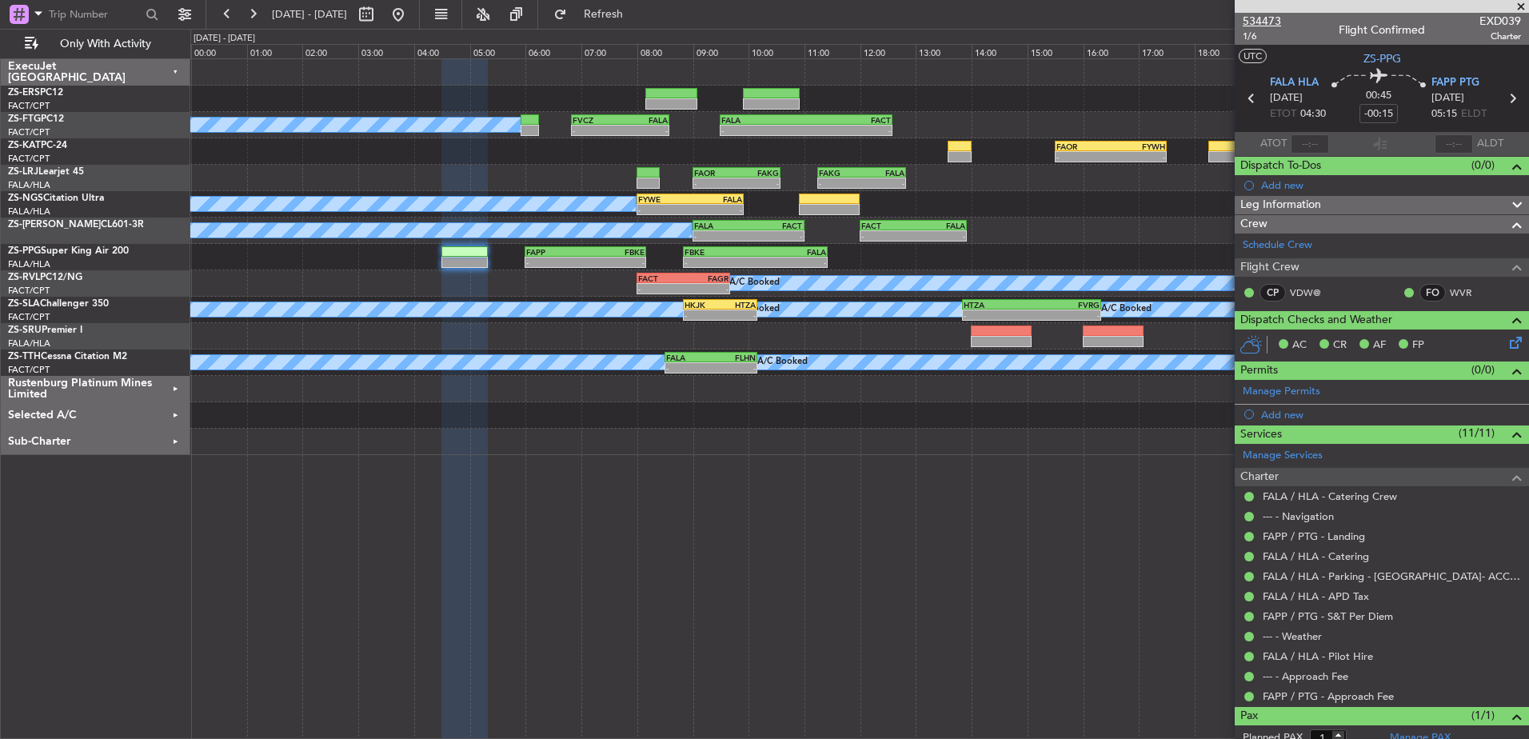
click at [1266, 14] on span "534473" at bounding box center [1261, 21] width 38 height 17
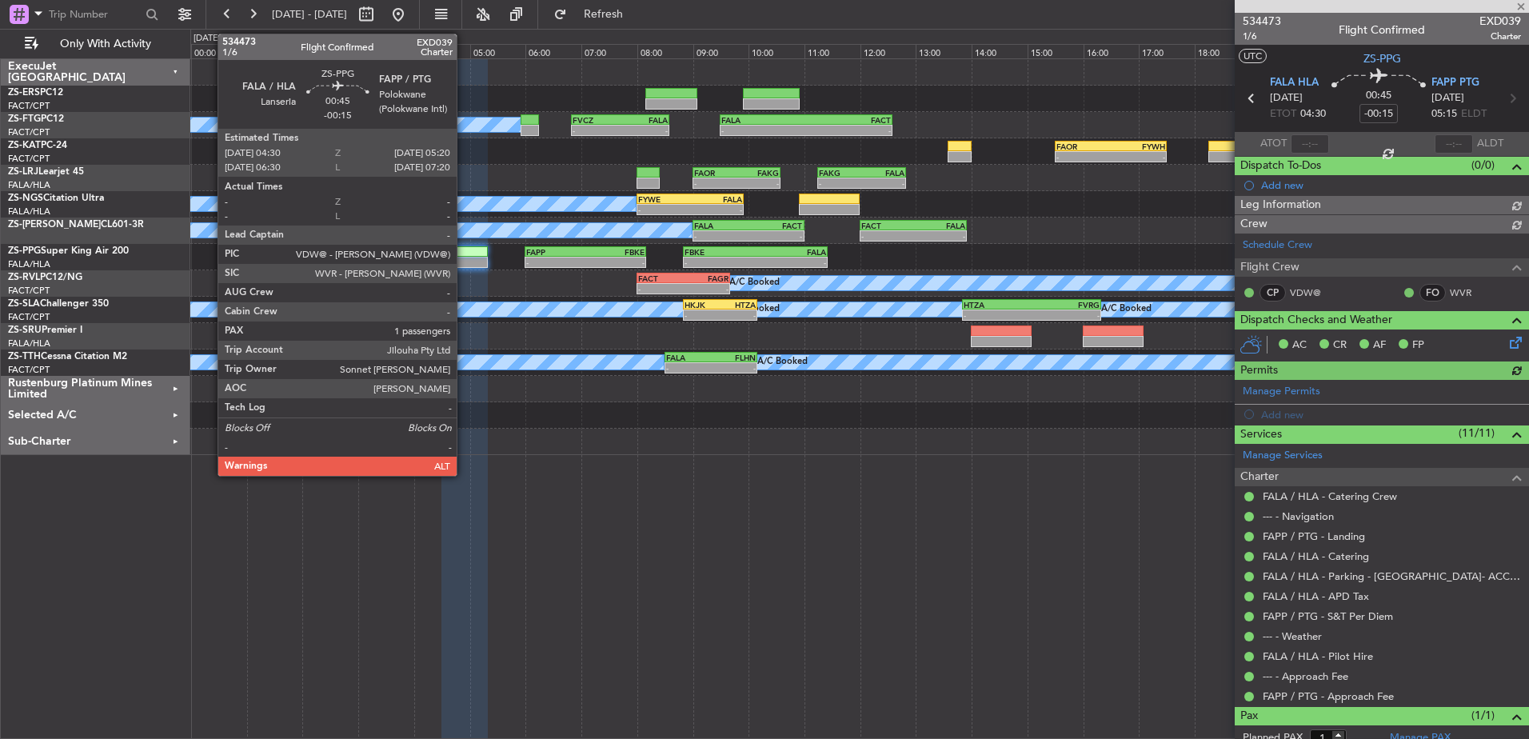
click at [464, 257] on div at bounding box center [464, 262] width 47 height 11
click at [465, 254] on div at bounding box center [464, 251] width 47 height 11
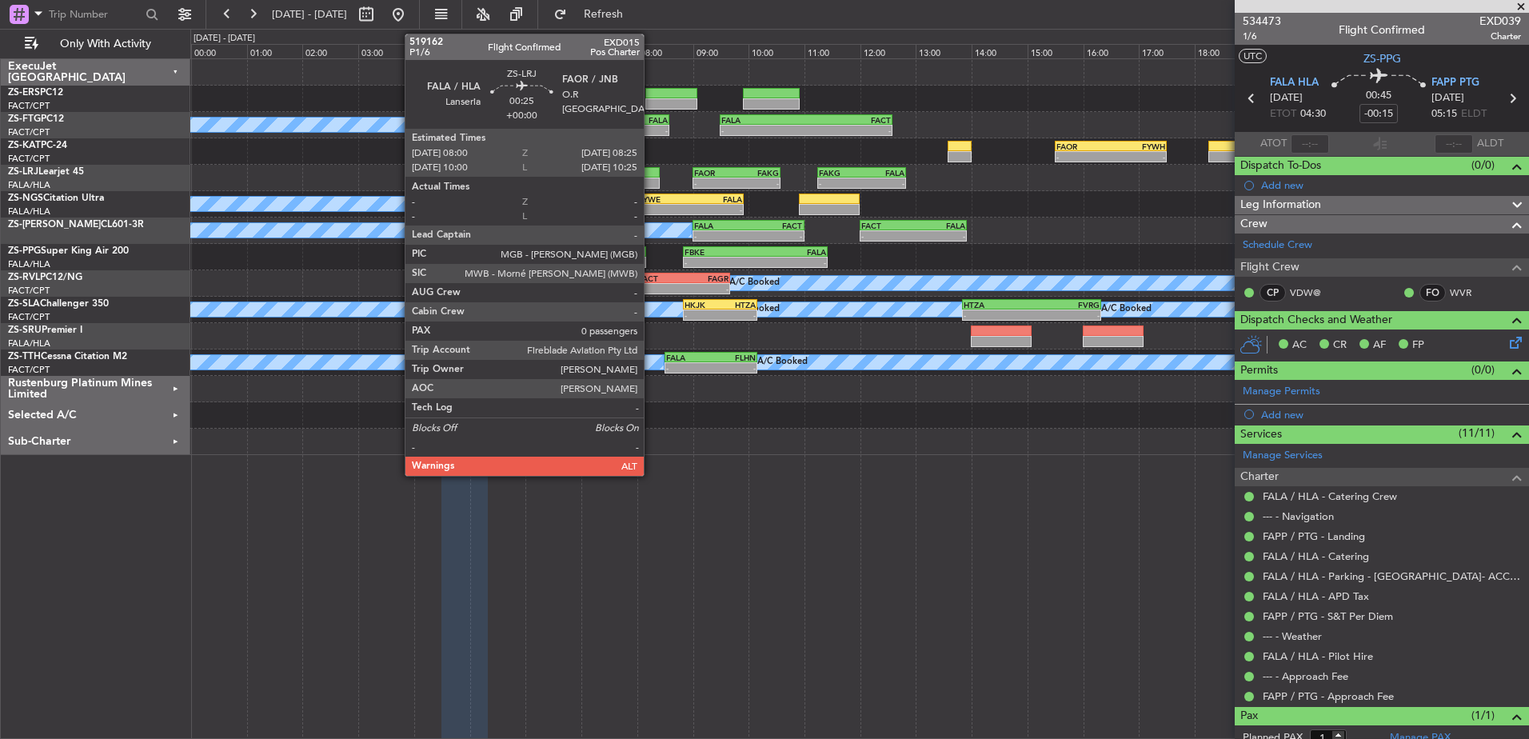
click at [651, 177] on div at bounding box center [648, 172] width 24 height 11
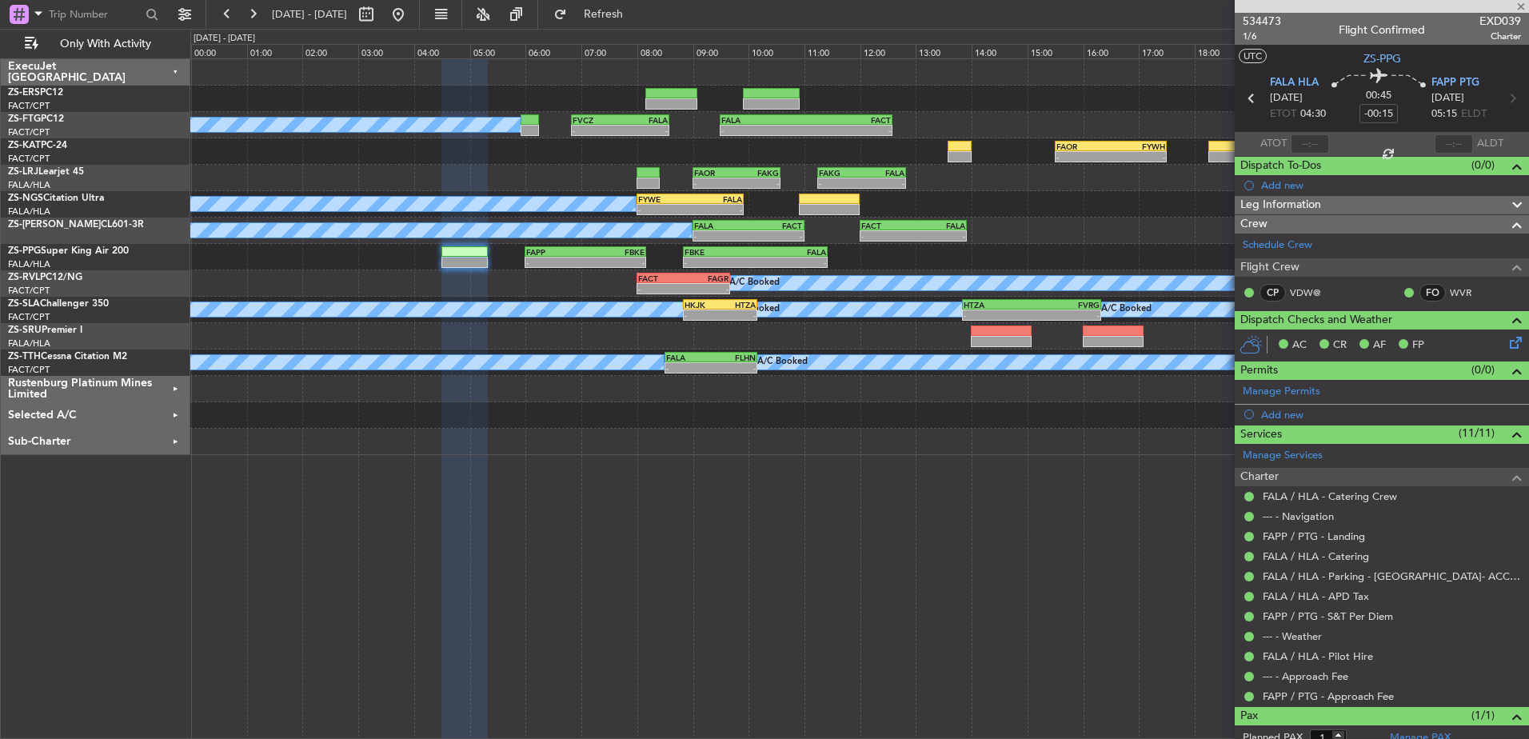
type input "0"
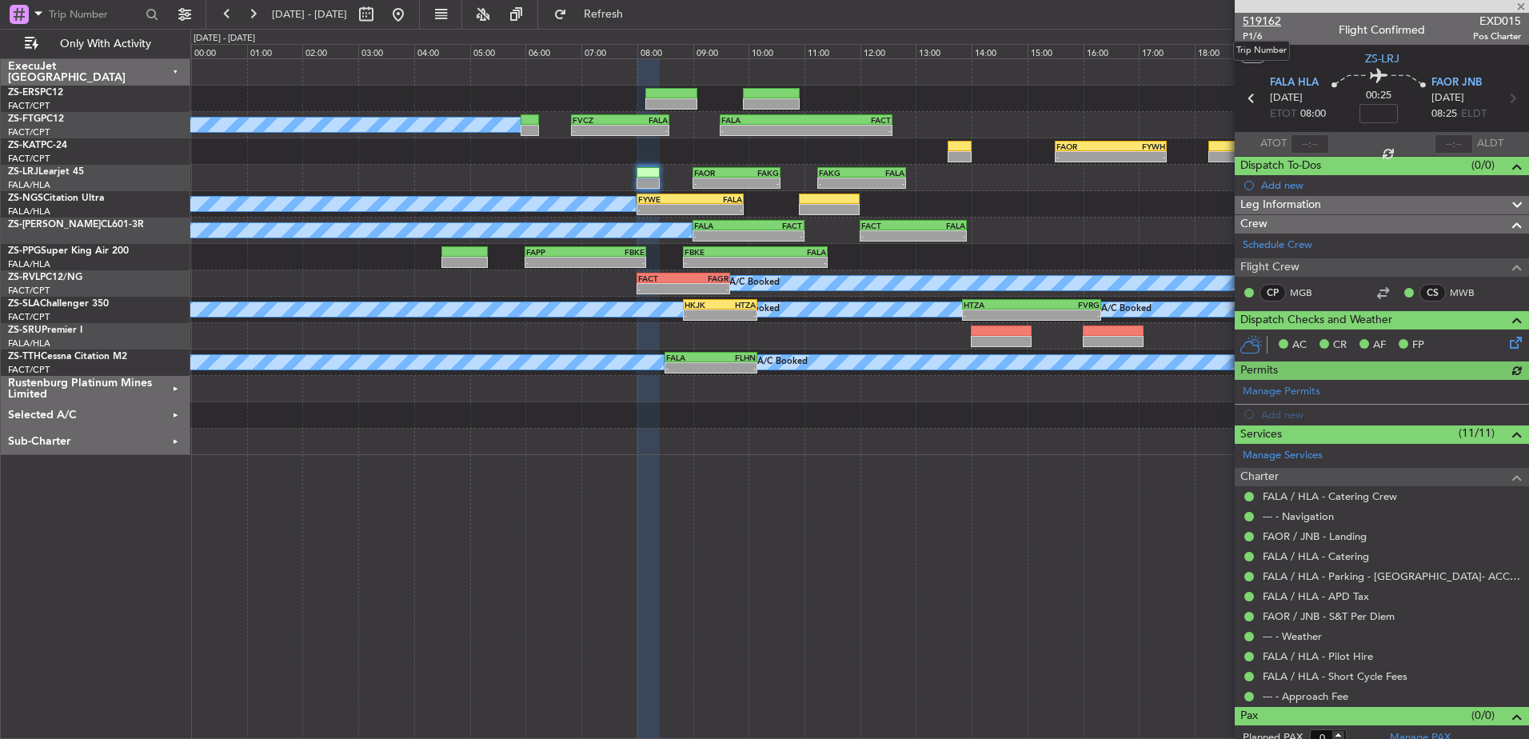
click at [1266, 21] on span "519162" at bounding box center [1261, 21] width 38 height 17
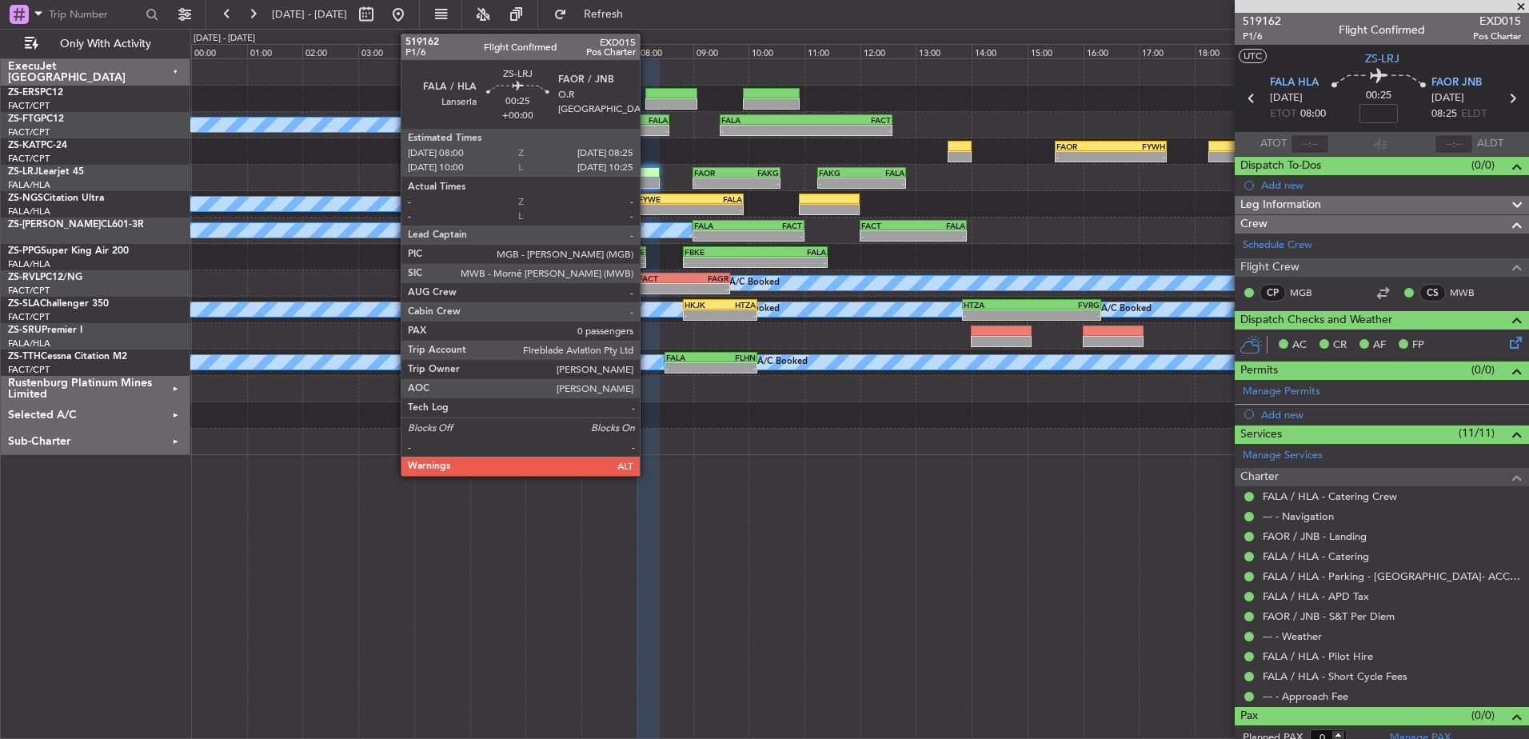
click at [647, 177] on div at bounding box center [648, 182] width 24 height 11
